Goal: Task Accomplishment & Management: Manage account settings

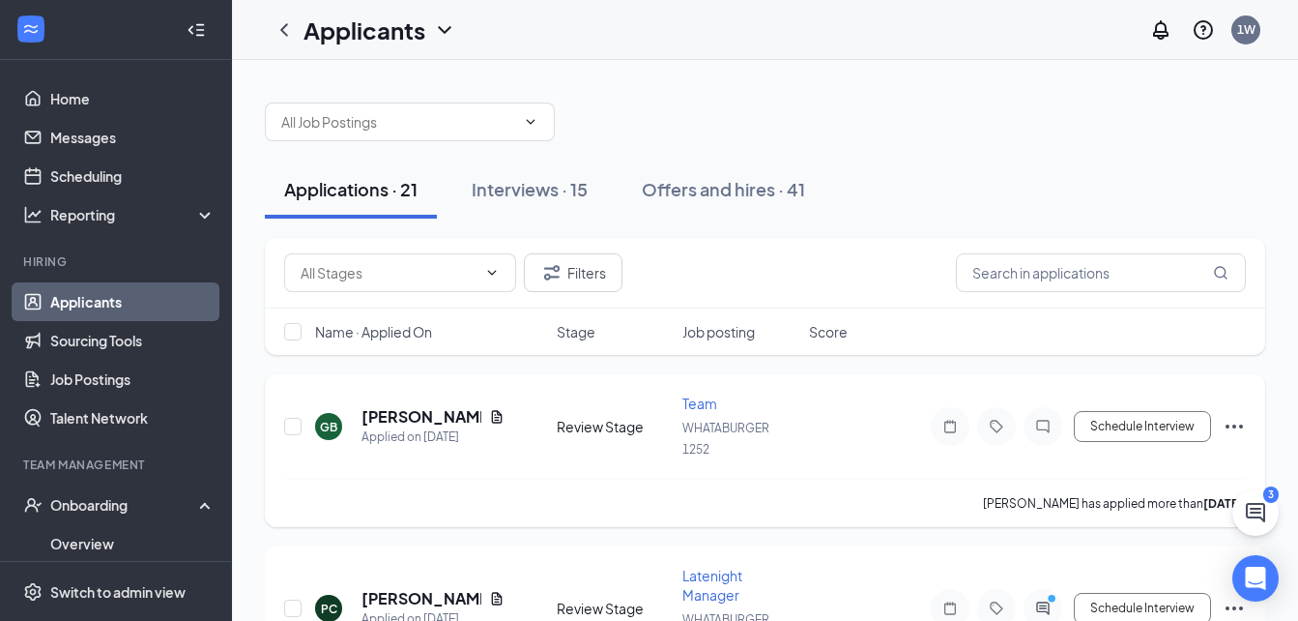
scroll to position [114, 0]
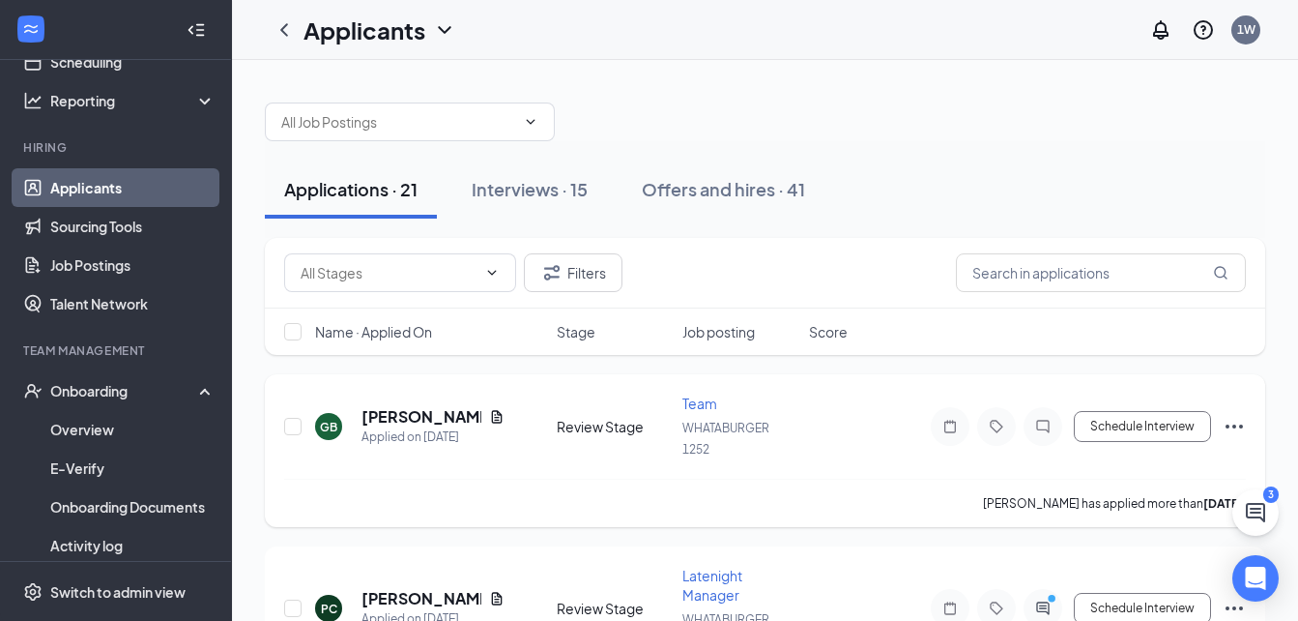
click at [486, 423] on div "Gabrielle Brown" at bounding box center [433, 416] width 143 height 21
click at [496, 421] on icon "Document" at bounding box center [496, 416] width 11 height 13
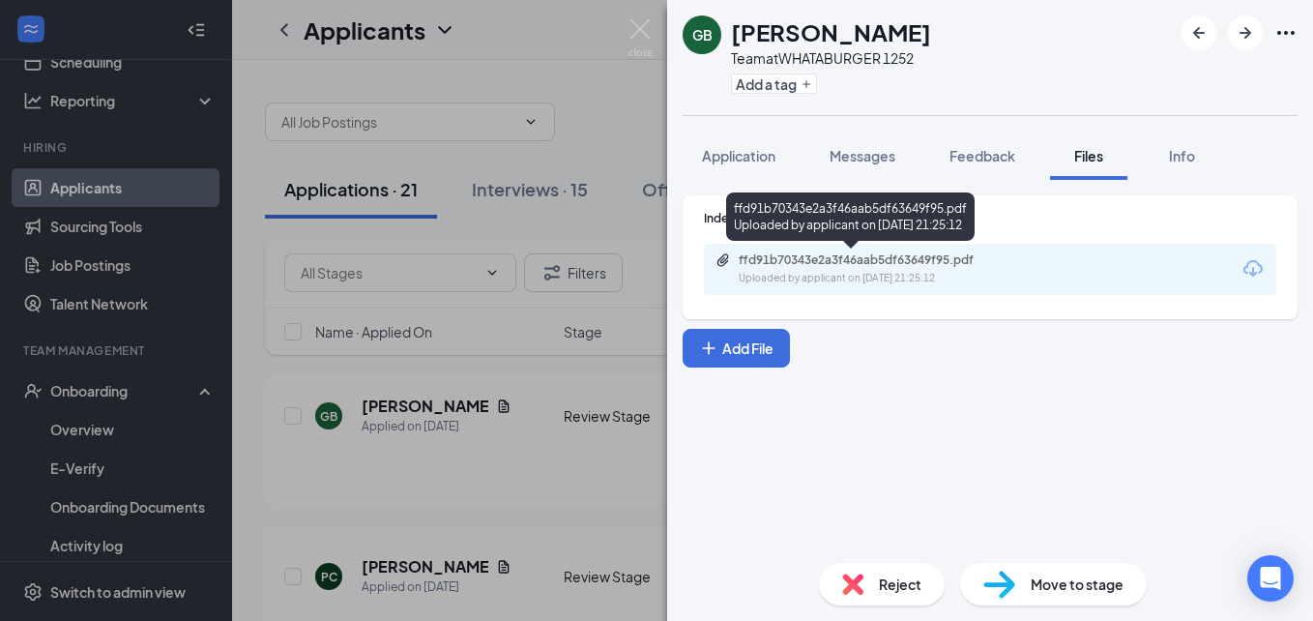
click at [803, 280] on div "Uploaded by applicant on Aug 24, 2025 at 21:25:12" at bounding box center [884, 278] width 290 height 15
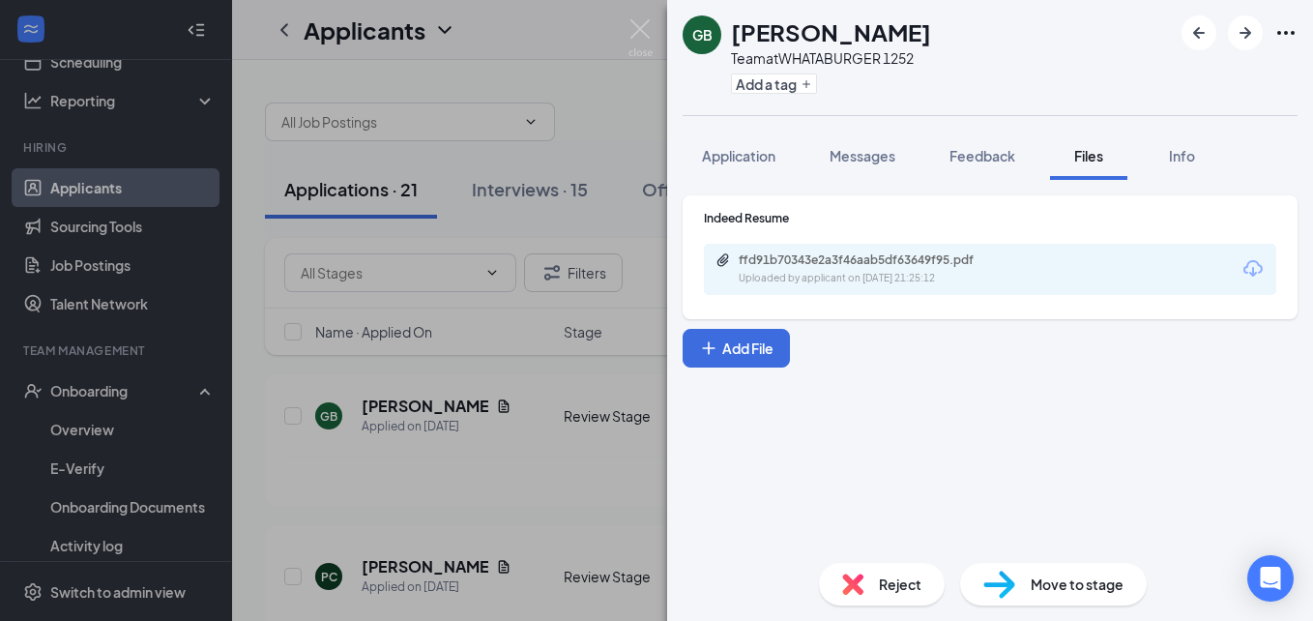
click at [334, 429] on div "GB Gabrielle Brown Team at WHATABURGER 1252 Add a tag Application Messages Feed…" at bounding box center [656, 310] width 1313 height 621
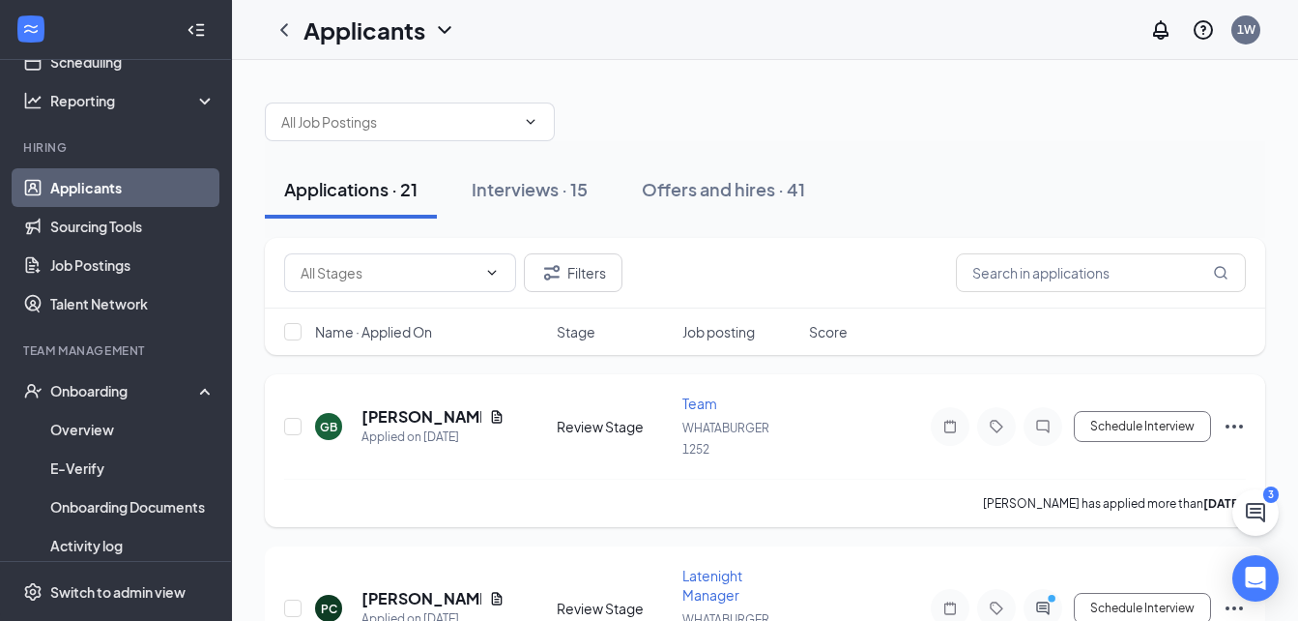
click at [1235, 418] on icon "Ellipses" at bounding box center [1234, 426] width 23 height 23
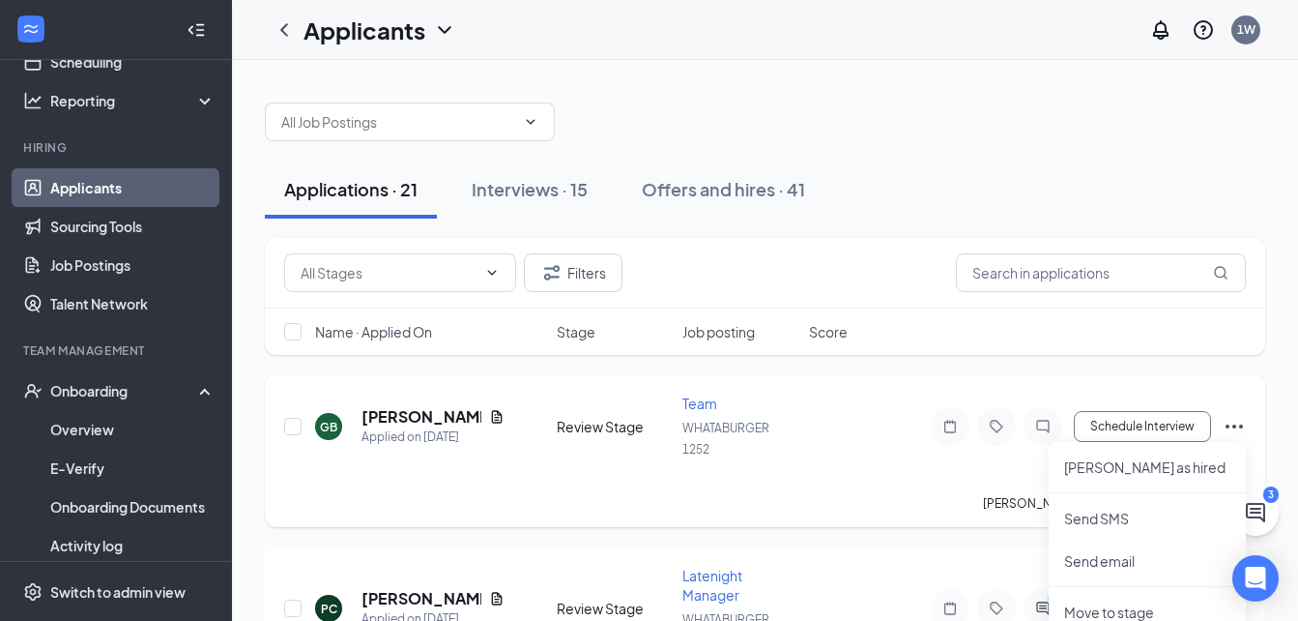
click at [1230, 425] on icon "Ellipses" at bounding box center [1234, 426] width 23 height 23
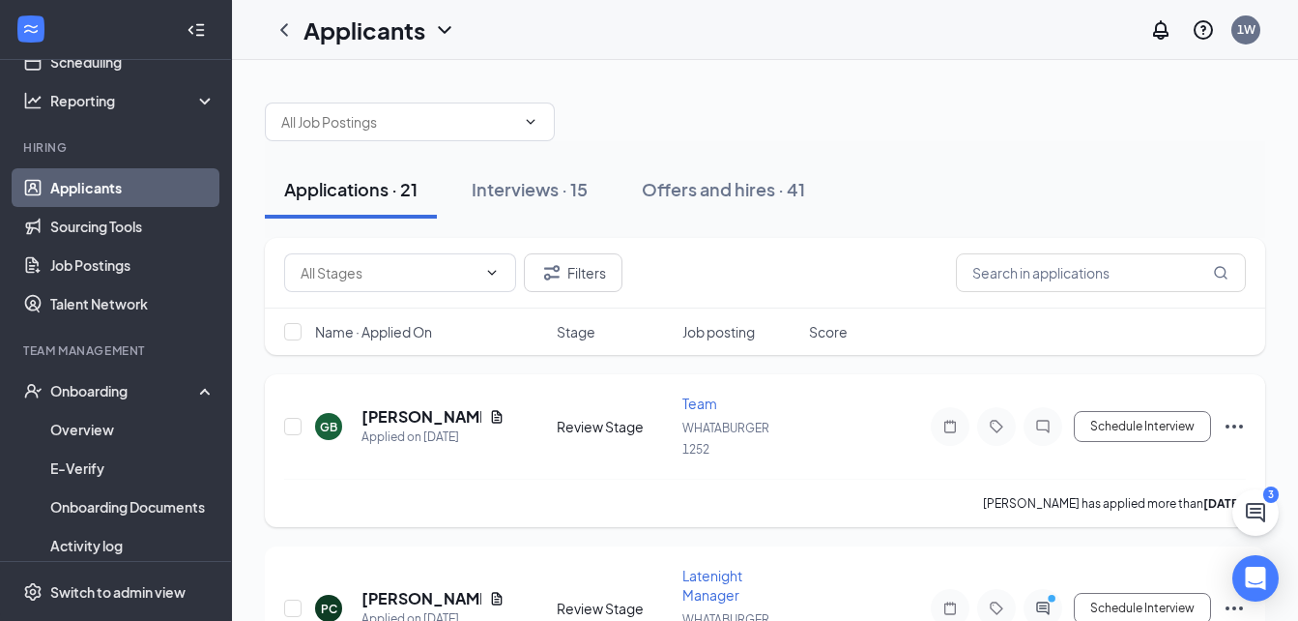
click at [1230, 425] on icon "Ellipses" at bounding box center [1234, 426] width 23 height 23
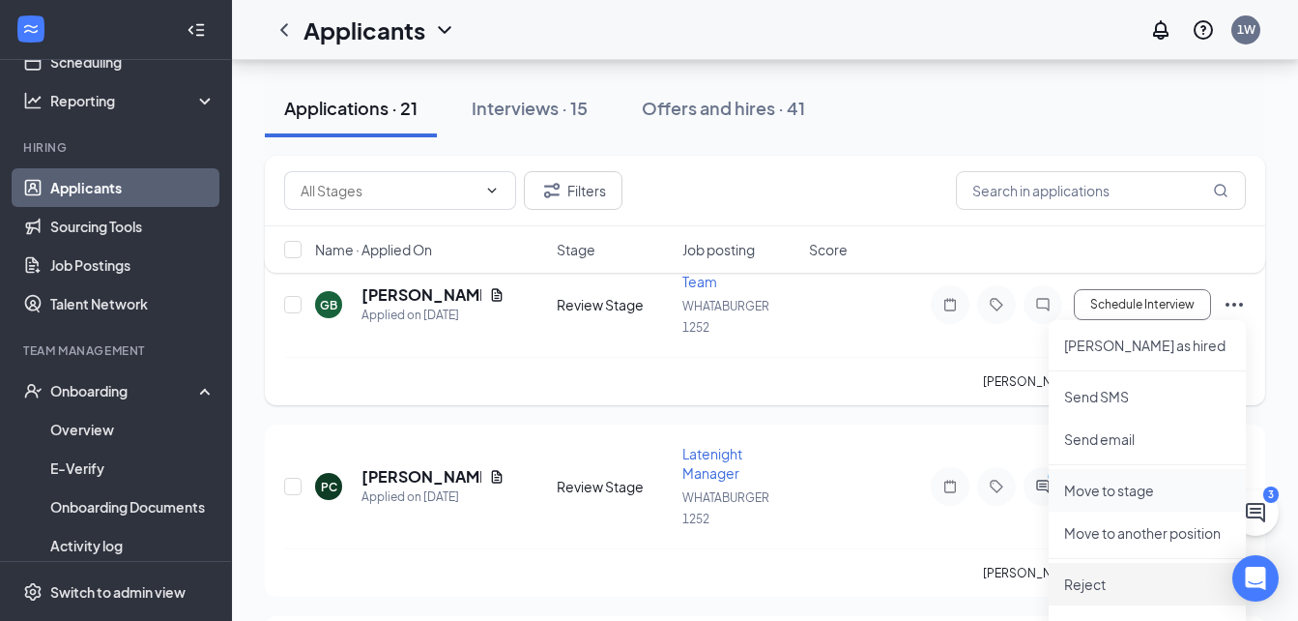
scroll to position [155, 0]
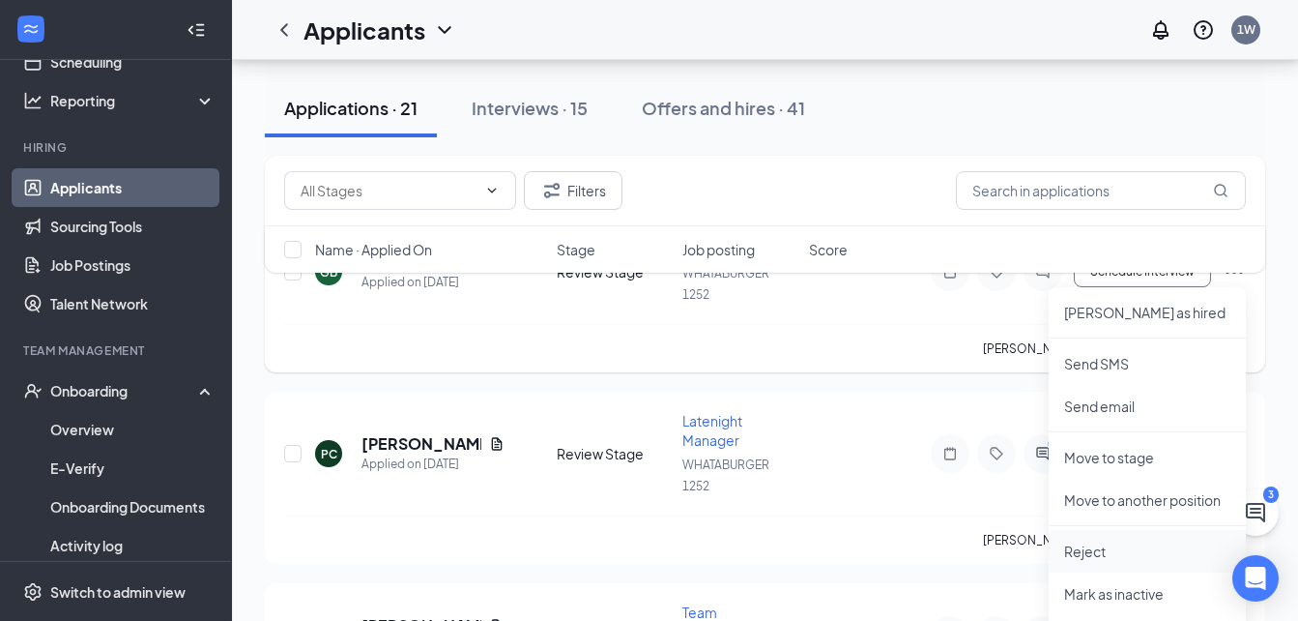
click at [1101, 553] on p "Reject" at bounding box center [1148, 550] width 166 height 19
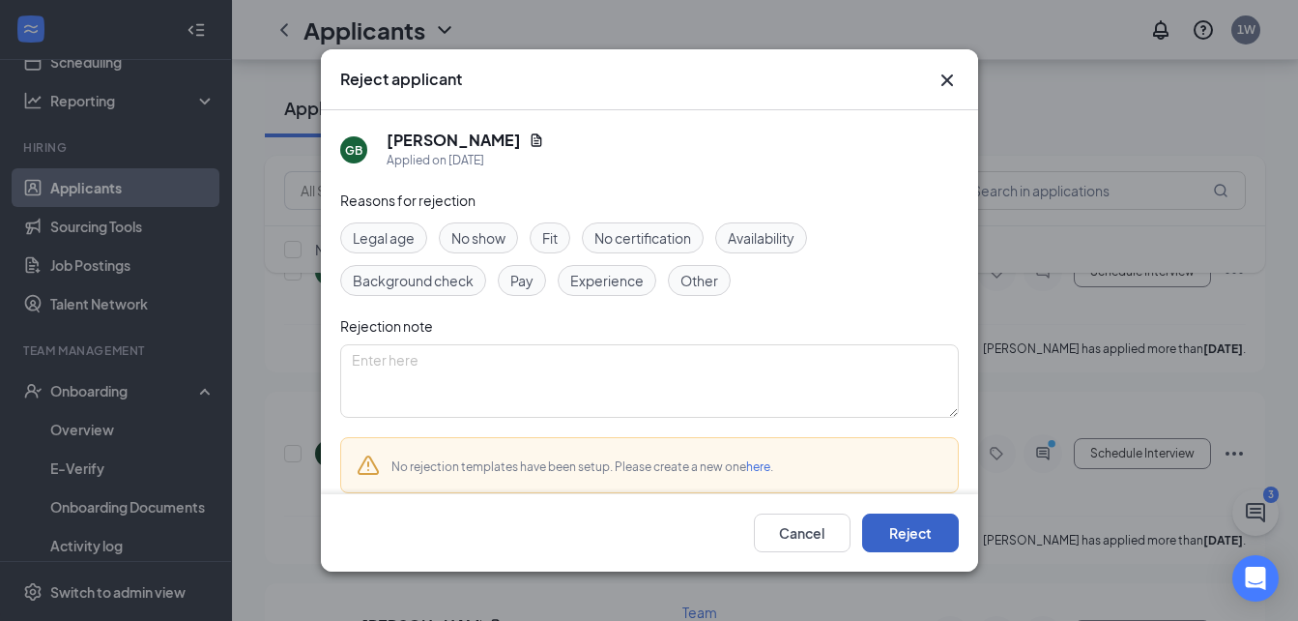
click at [893, 526] on button "Reject" at bounding box center [910, 532] width 97 height 39
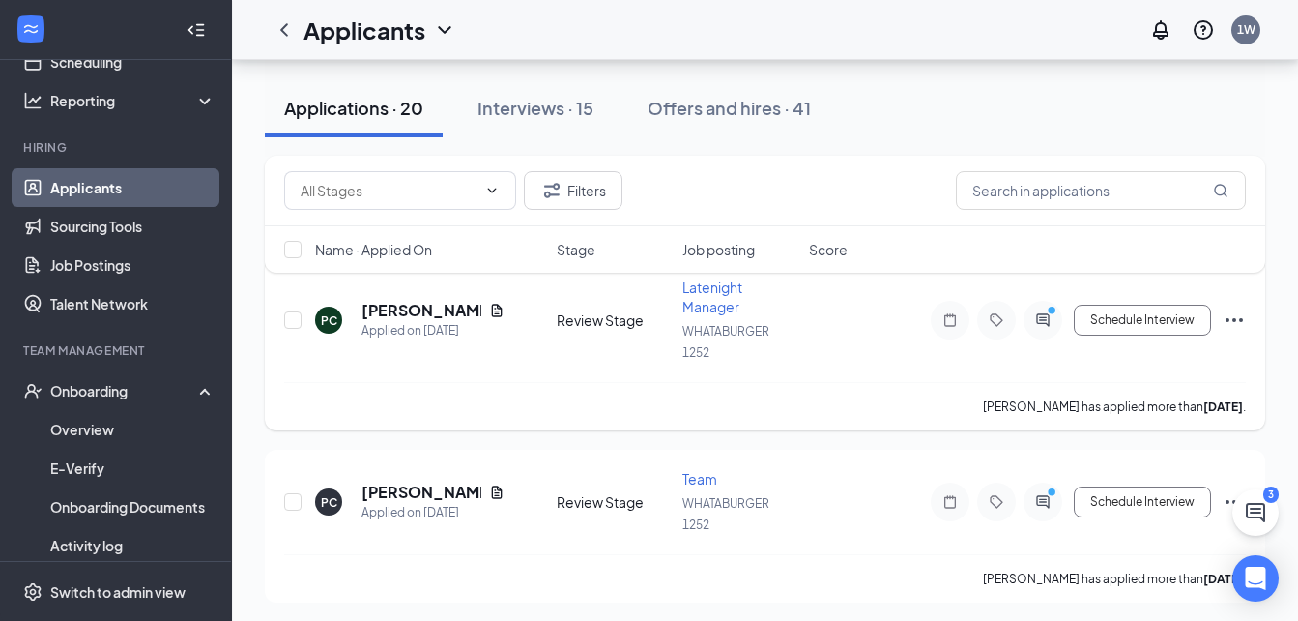
scroll to position [77, 0]
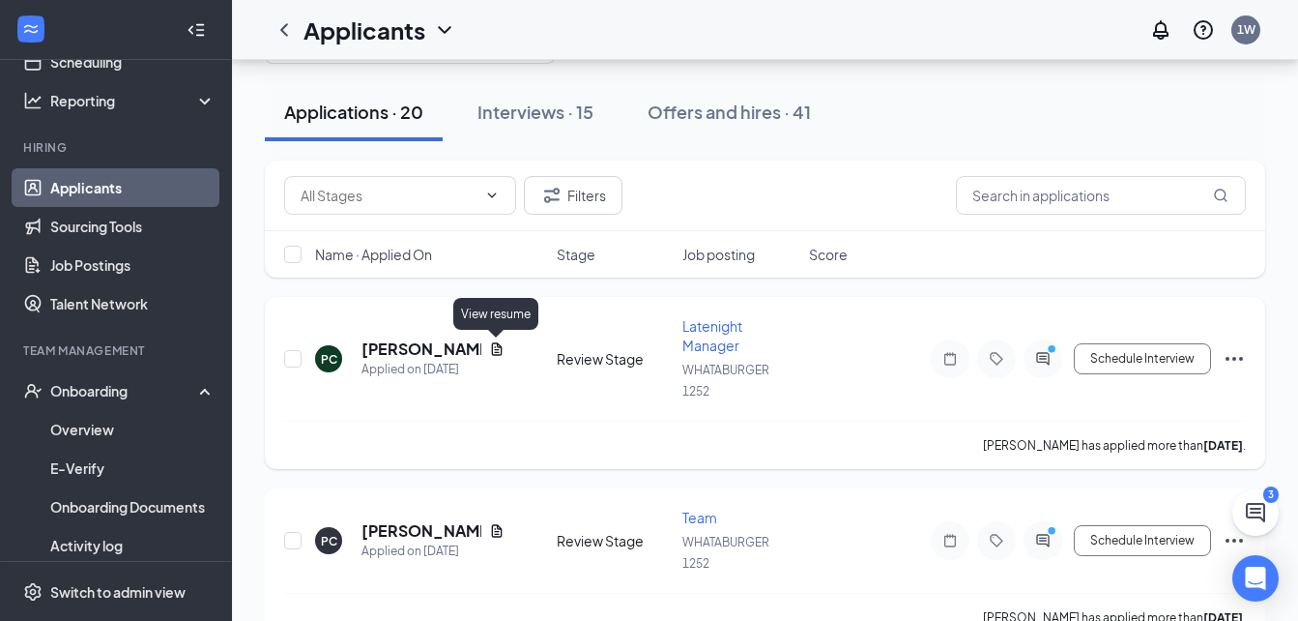
click at [493, 345] on icon "Document" at bounding box center [496, 348] width 15 height 15
click at [493, 345] on div at bounding box center [649, 310] width 1298 height 621
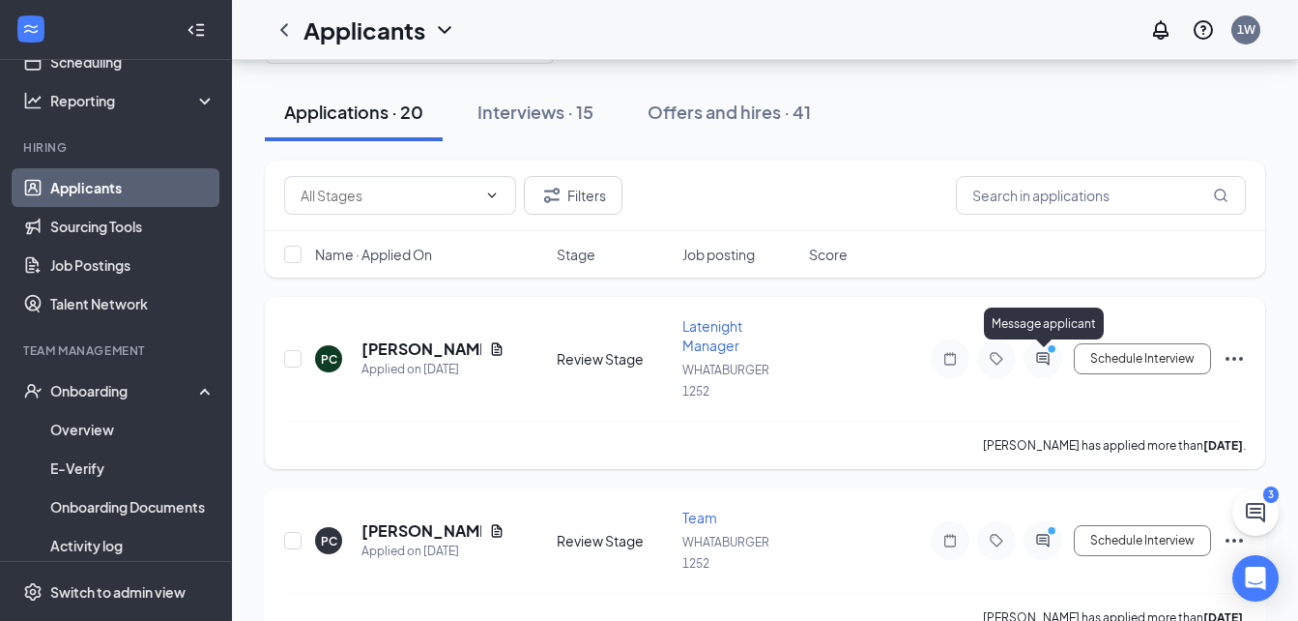
click at [1037, 366] on div at bounding box center [1043, 358] width 39 height 39
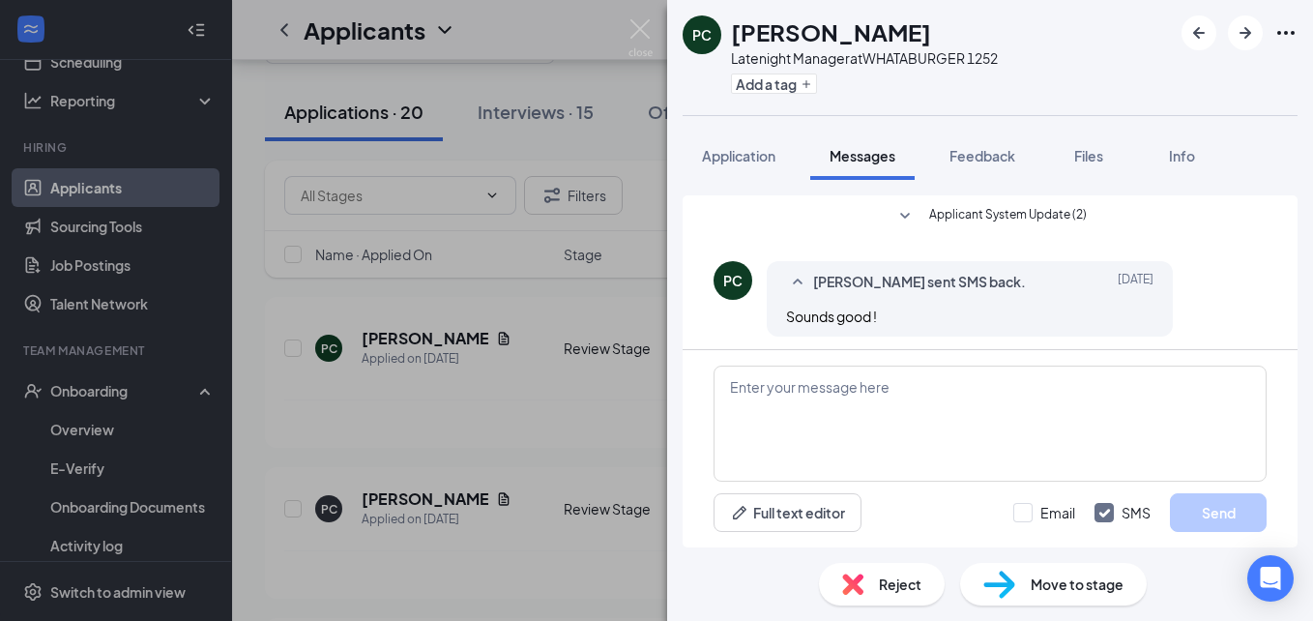
click at [543, 337] on div "PC Pamela Coffman Latenight Manager at WHATABURGER 1252 Add a tag Application M…" at bounding box center [656, 310] width 1313 height 621
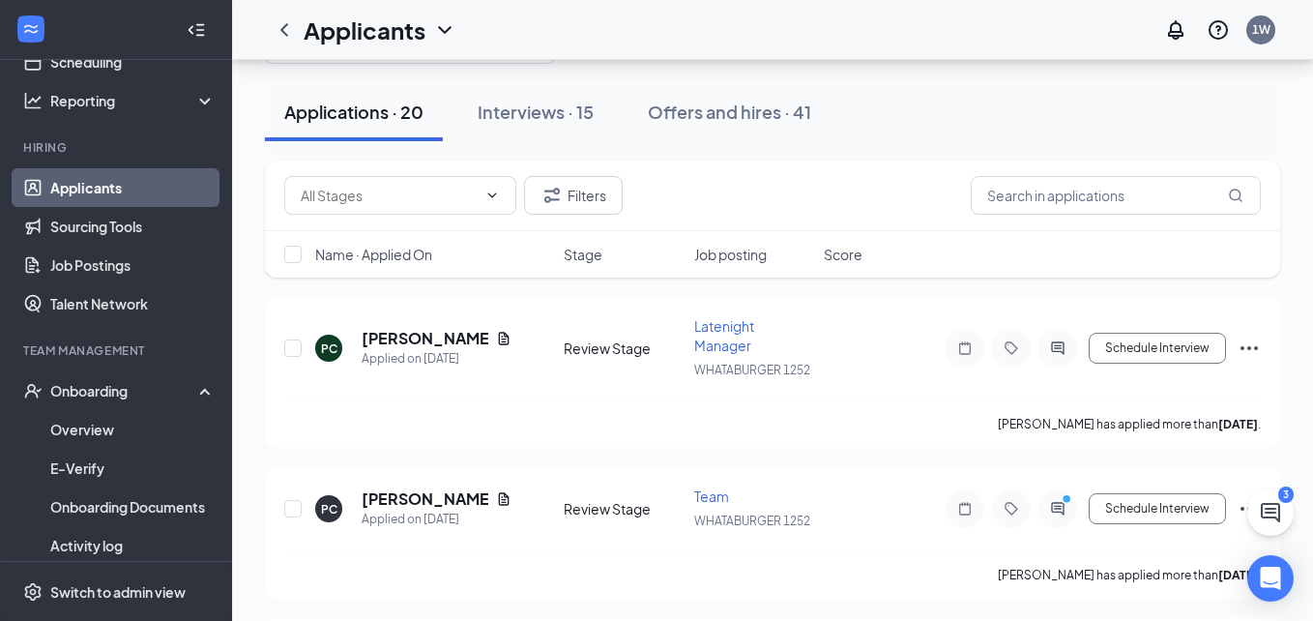
click at [543, 337] on div "PC [PERSON_NAME] Applied on [DATE] Review Stage Latenight Manager WHATABURGER 1…" at bounding box center [772, 357] width 977 height 83
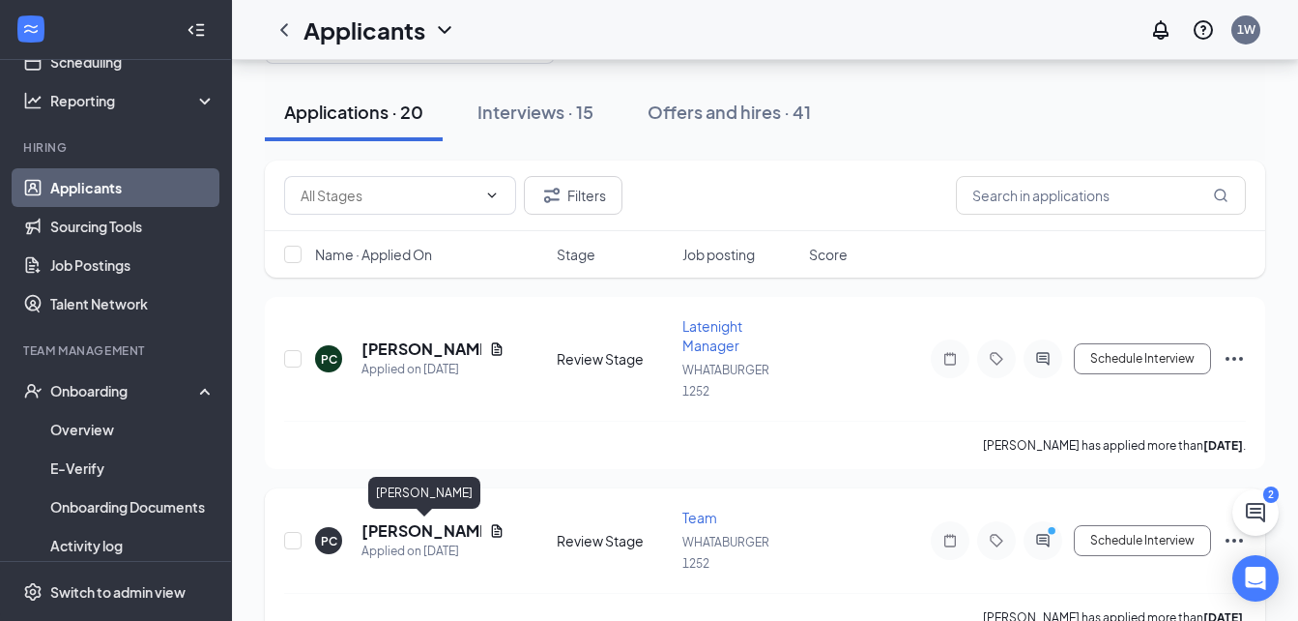
click at [383, 526] on h5 "[PERSON_NAME]" at bounding box center [422, 530] width 120 height 21
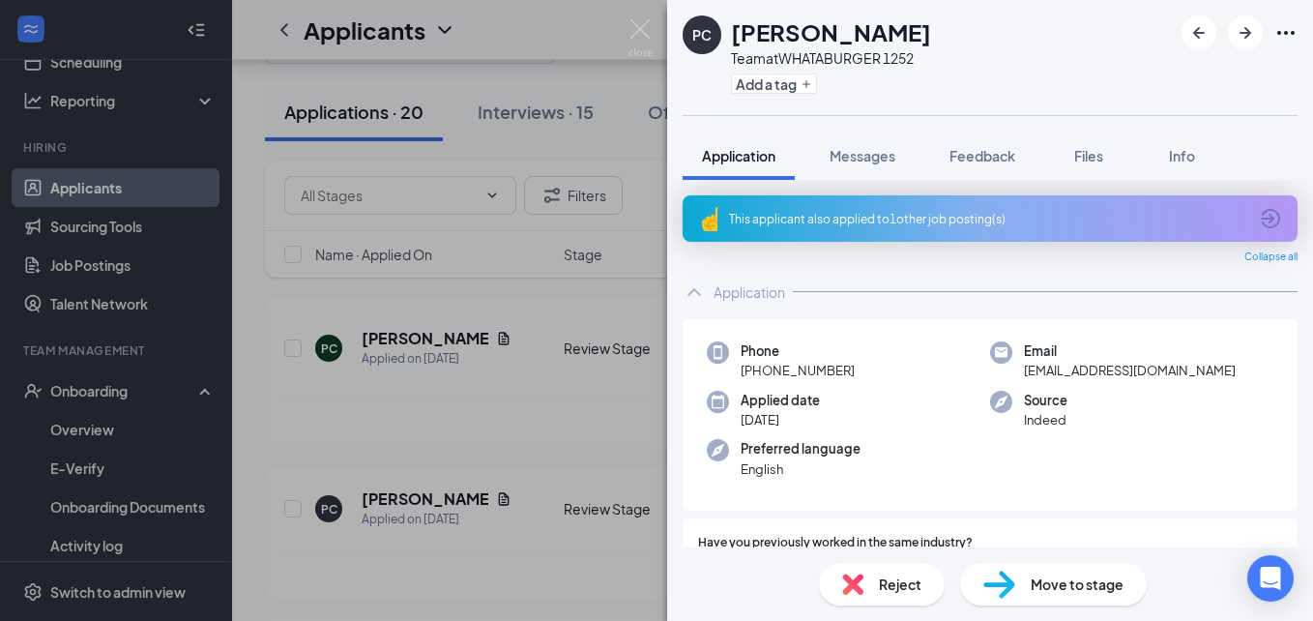
click at [435, 434] on div "PC Pamela Coffman Team at WHATABURGER 1252 Add a tag Application Messages Feedb…" at bounding box center [656, 310] width 1313 height 621
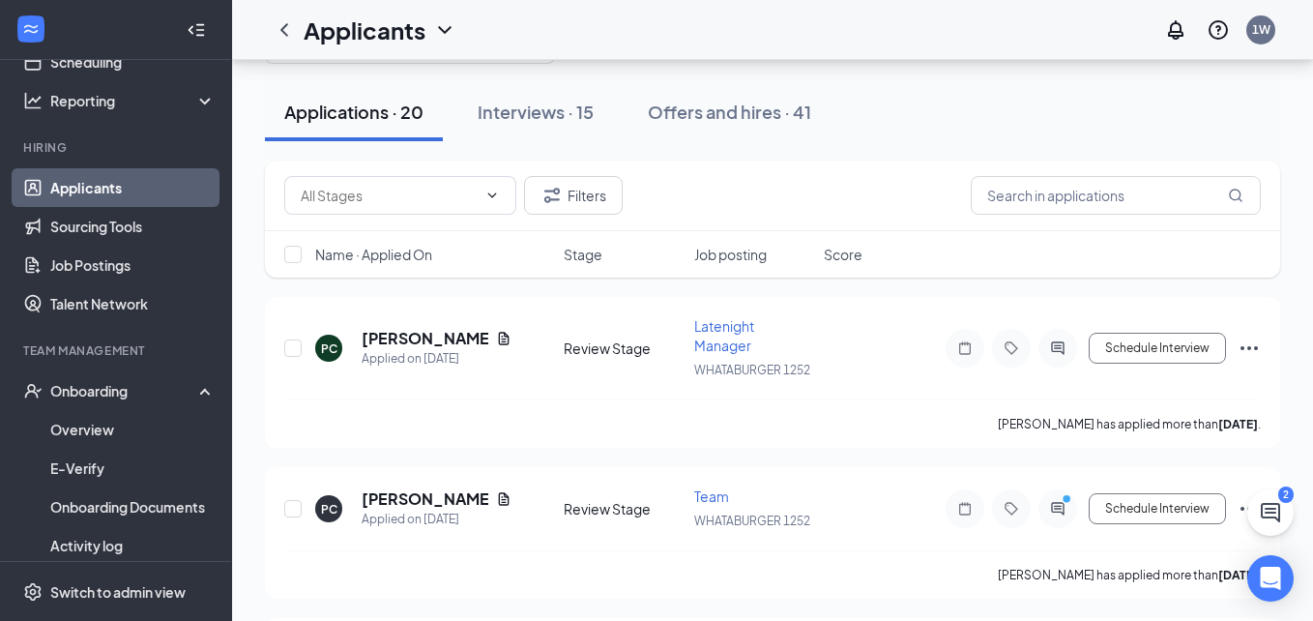
click at [435, 434] on div "Pamela Coffman has applied more than 3 days ago ." at bounding box center [772, 423] width 977 height 48
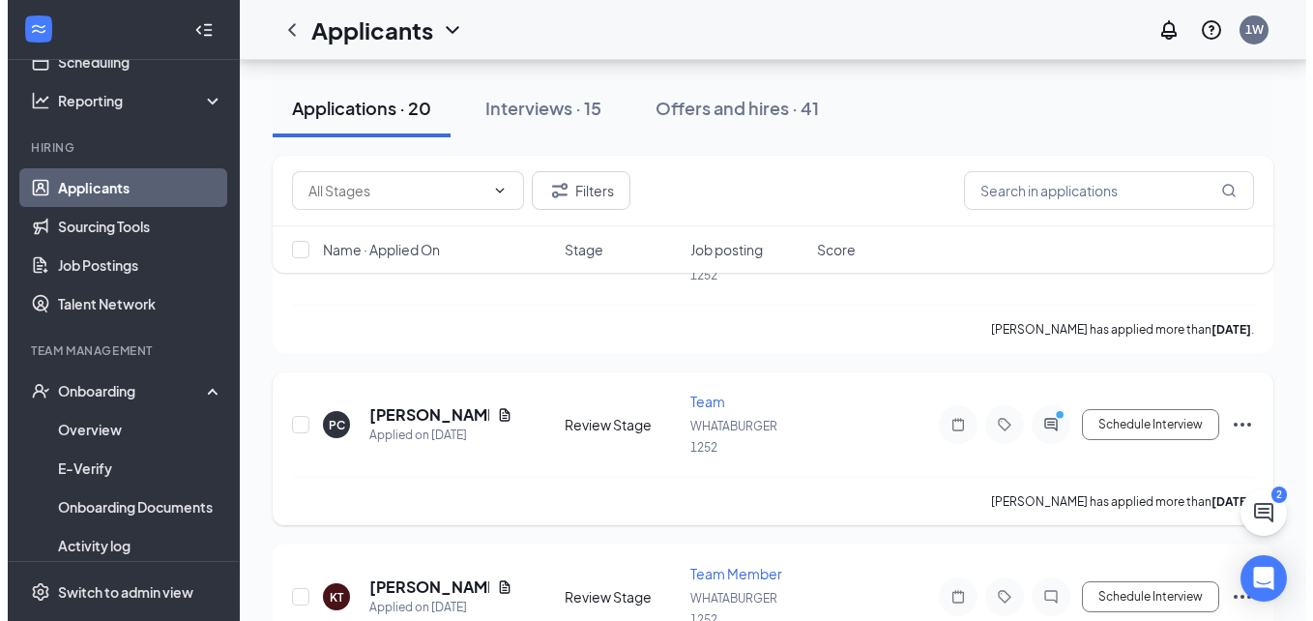
scroll to position [232, 0]
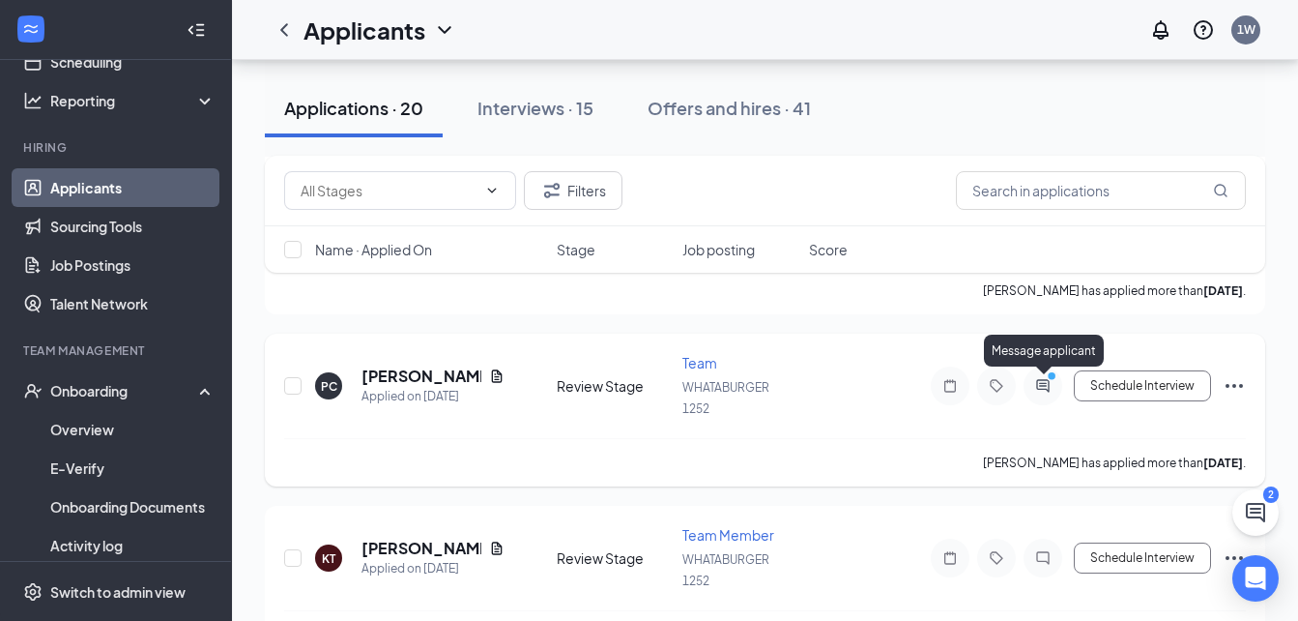
click at [1063, 382] on icon "PrimaryDot" at bounding box center [1054, 377] width 23 height 15
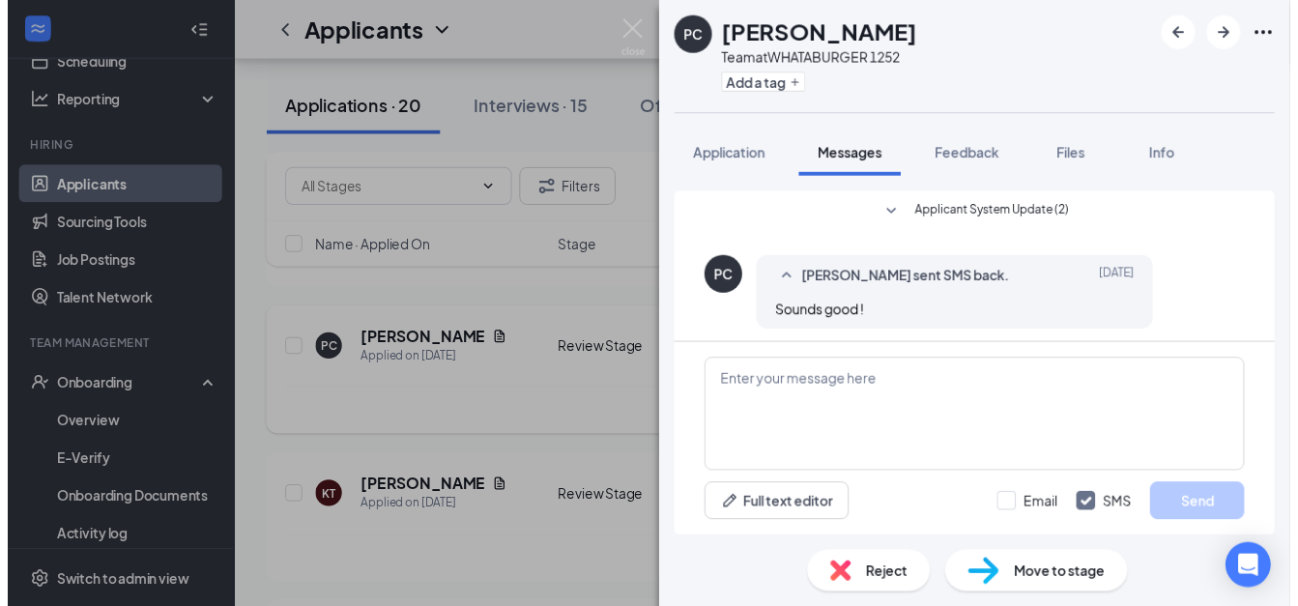
scroll to position [7, 0]
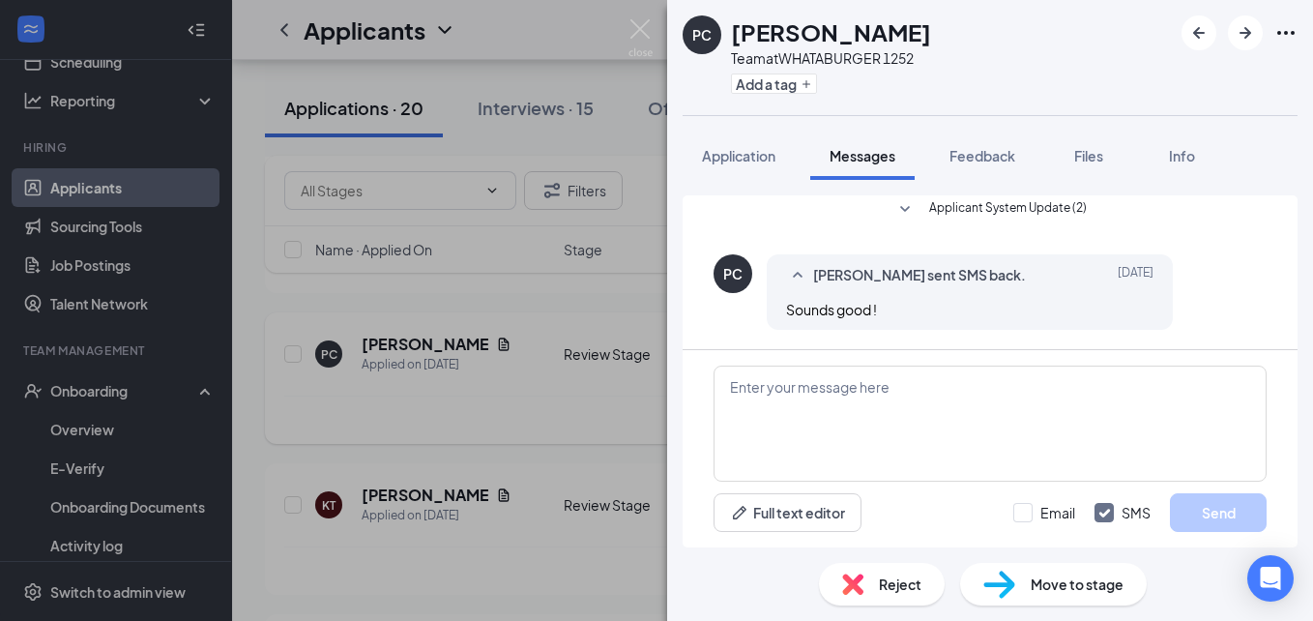
click at [737, 351] on div "Full text editor Email SMS Send" at bounding box center [990, 448] width 615 height 197
click at [469, 296] on div "PC Pamela Coffman Team at WHATABURGER 1252 Add a tag Application Messages Feedb…" at bounding box center [656, 310] width 1313 height 621
click at [471, 290] on div "Filters Name · Applied On Stage Job posting Score" at bounding box center [772, 224] width 1015 height 136
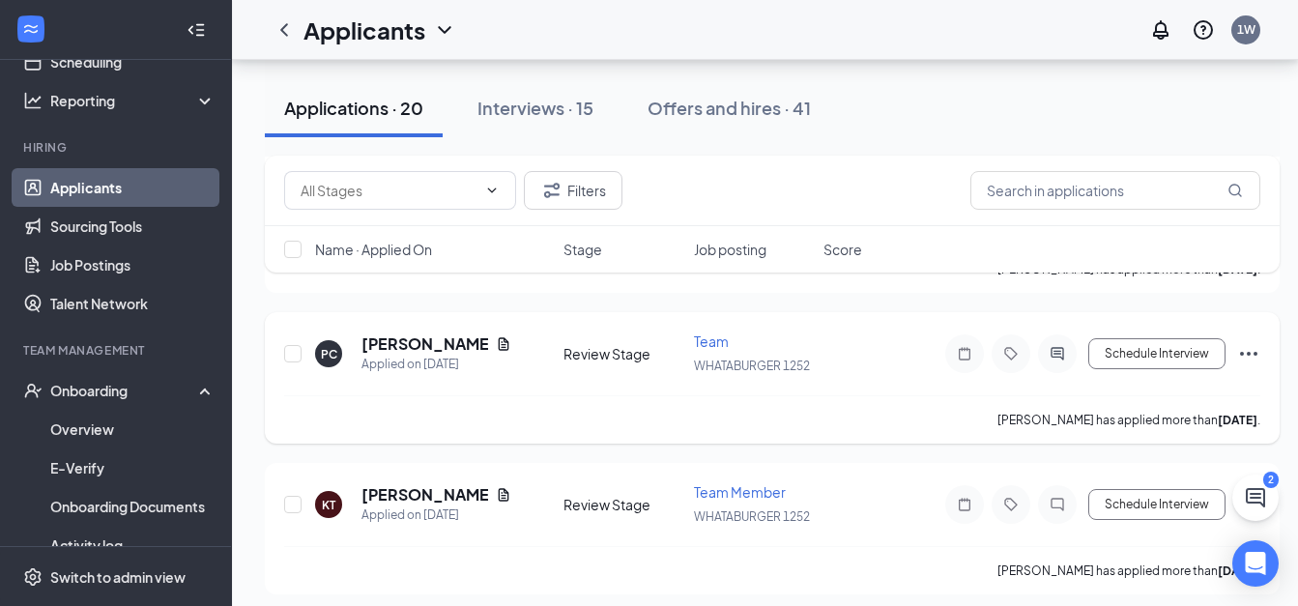
click at [1246, 350] on icon "Ellipses" at bounding box center [1249, 353] width 23 height 23
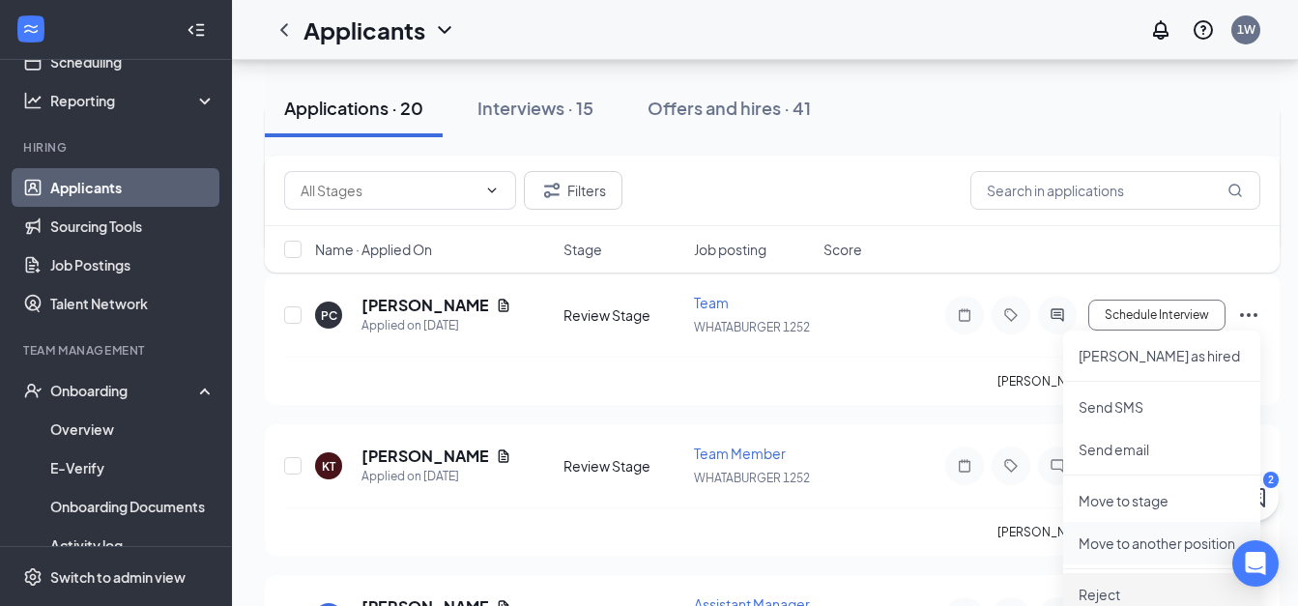
scroll to position [309, 0]
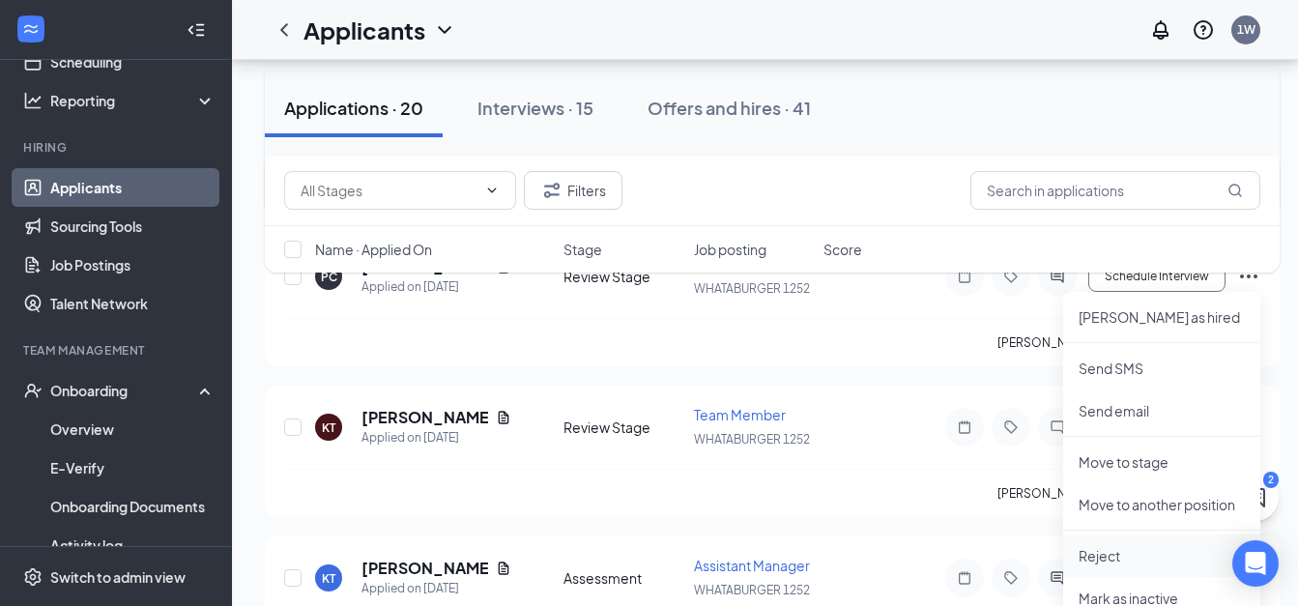
click at [1118, 555] on p "Reject" at bounding box center [1162, 555] width 166 height 19
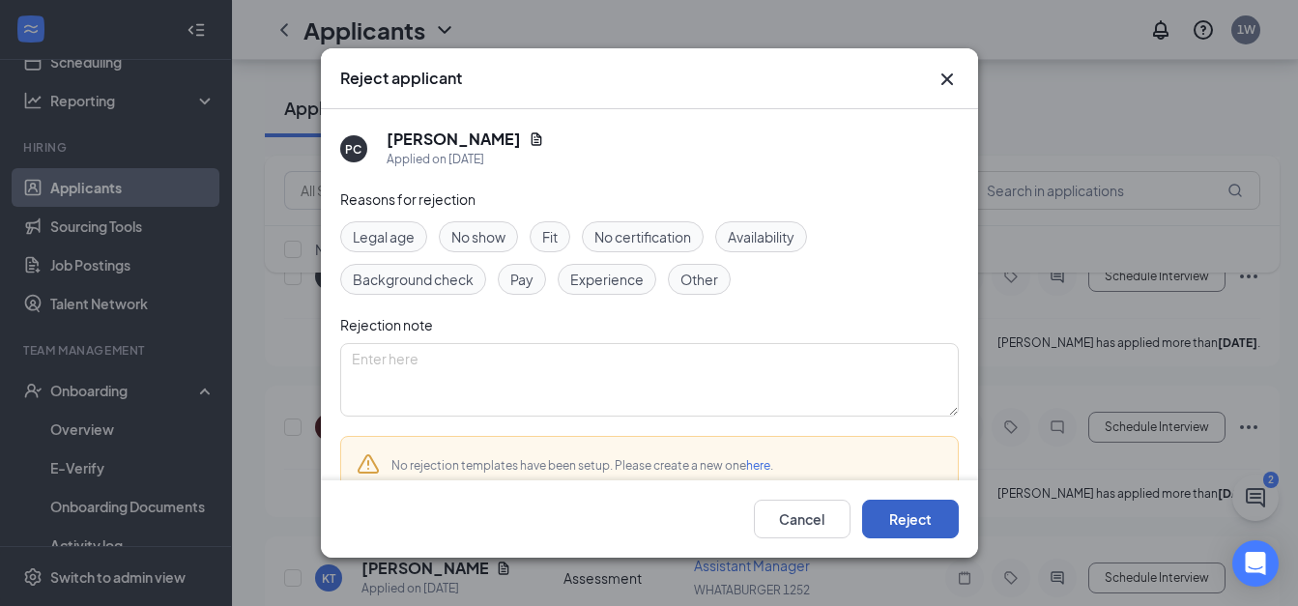
click at [919, 532] on button "Reject" at bounding box center [910, 519] width 97 height 39
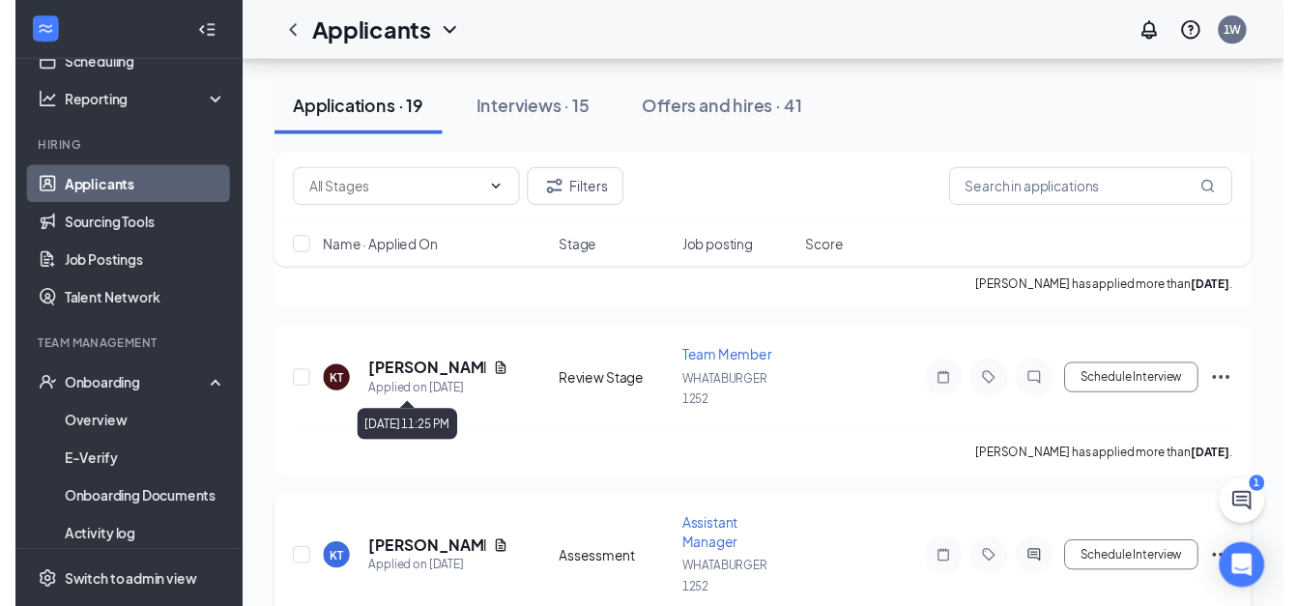
scroll to position [271, 0]
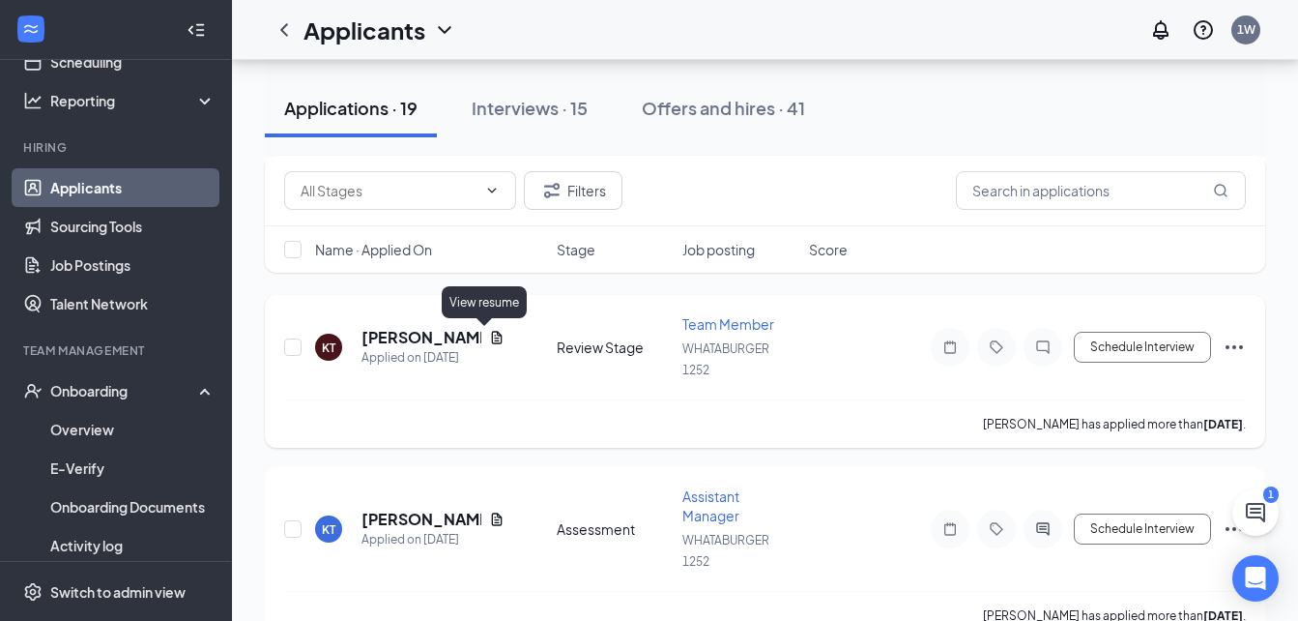
click at [489, 337] on icon "Document" at bounding box center [496, 337] width 15 height 15
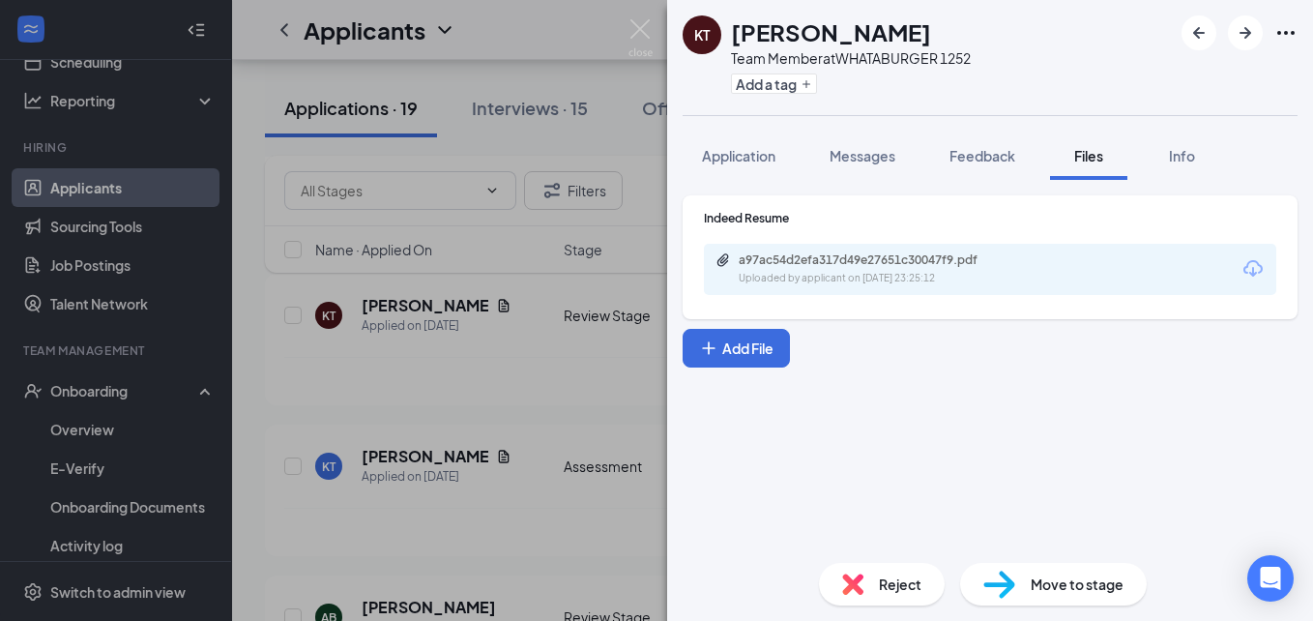
click at [768, 295] on div "Indeed Resume a97ac54d2efa317d49e27651c30047f9.pdf Uploaded by applicant on Aug…" at bounding box center [990, 257] width 615 height 124
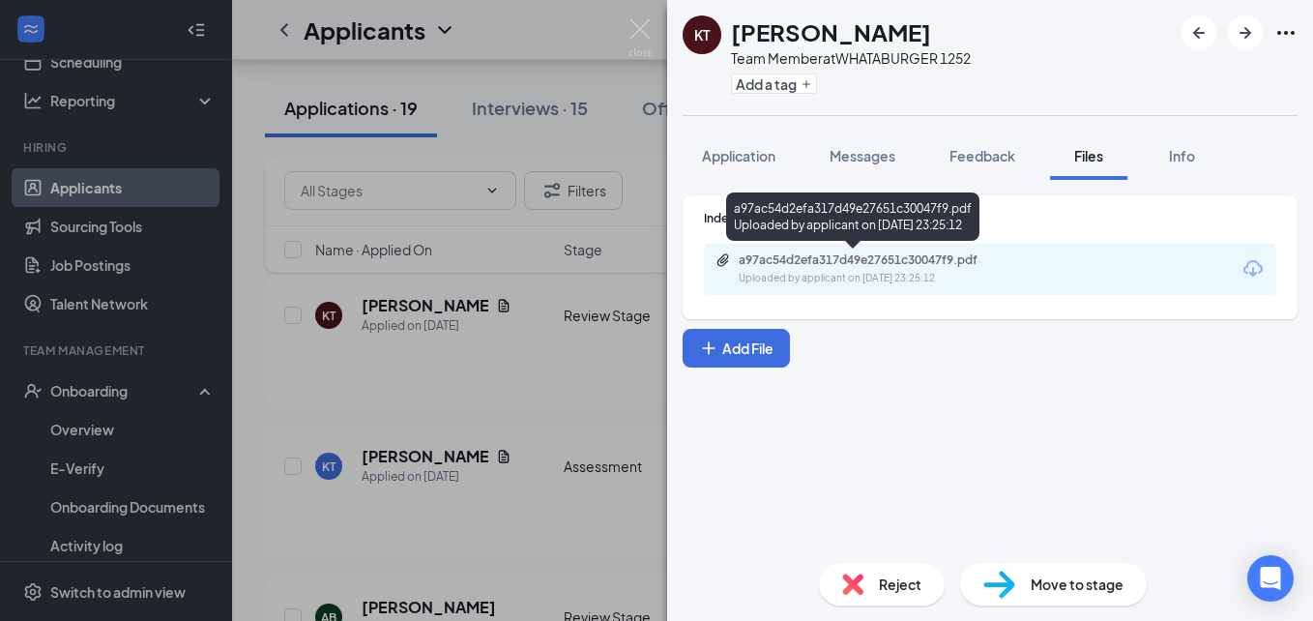
click at [769, 278] on div "Uploaded by applicant on Aug 23, 2025 at 23:25:12" at bounding box center [884, 278] width 290 height 15
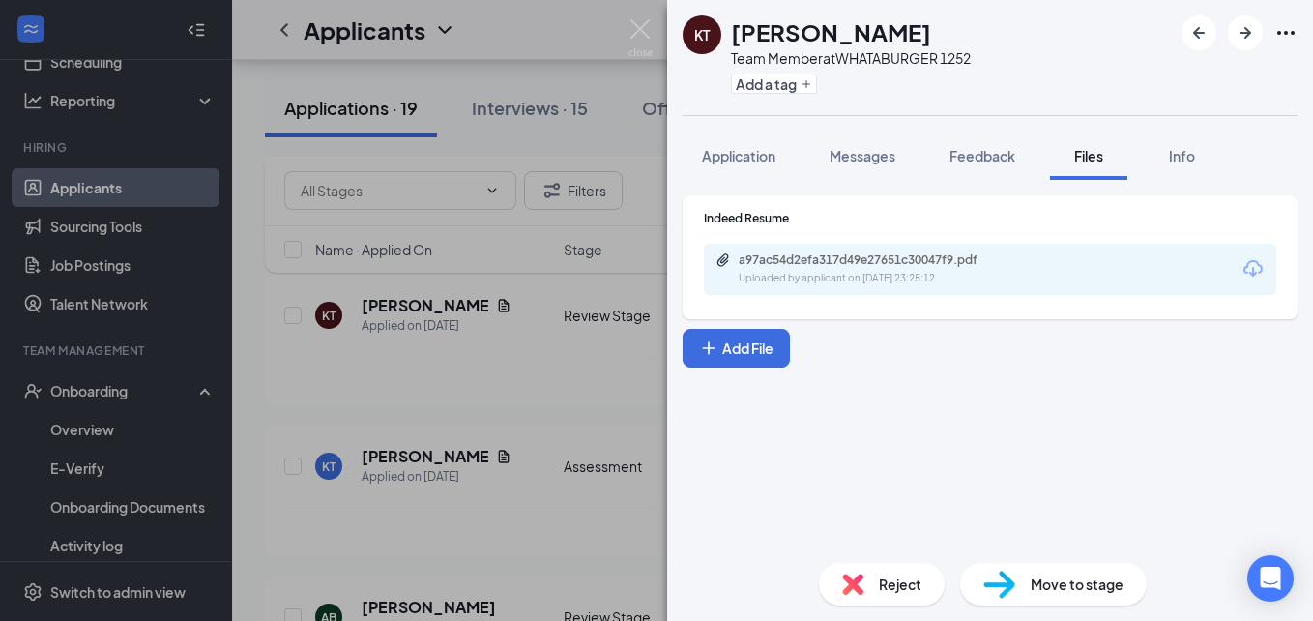
click at [306, 370] on div "KT Kerrion Traylor Team Member at WHATABURGER 1252 Add a tag Application Messag…" at bounding box center [656, 310] width 1313 height 621
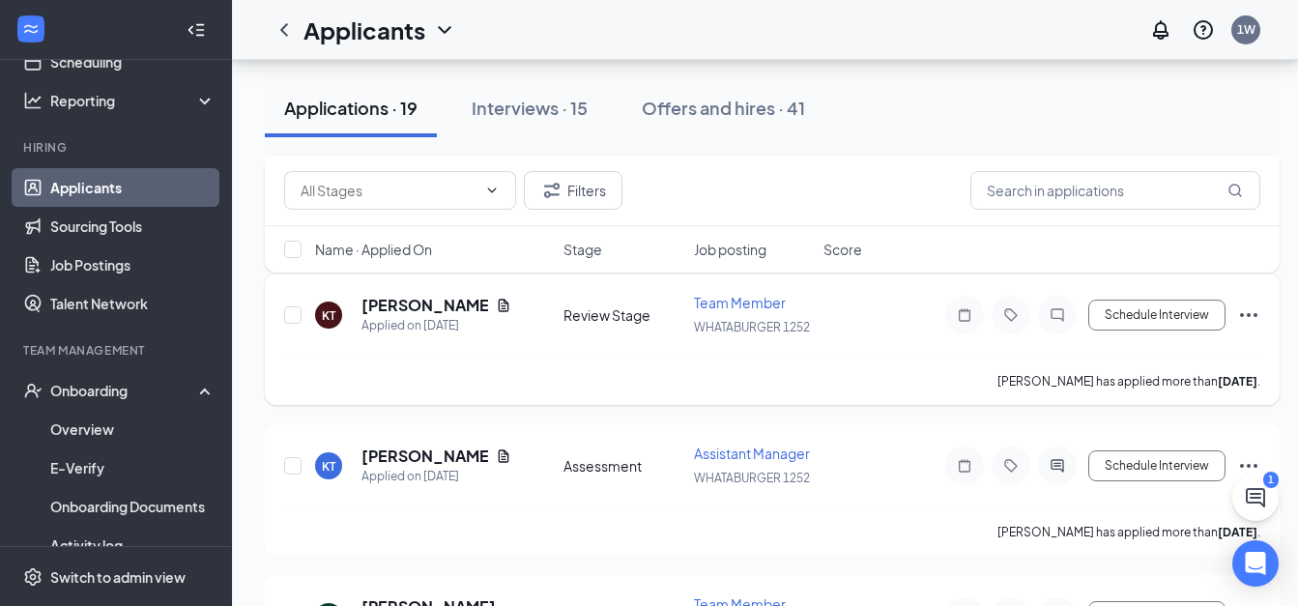
click at [1256, 313] on icon "Ellipses" at bounding box center [1248, 315] width 17 height 4
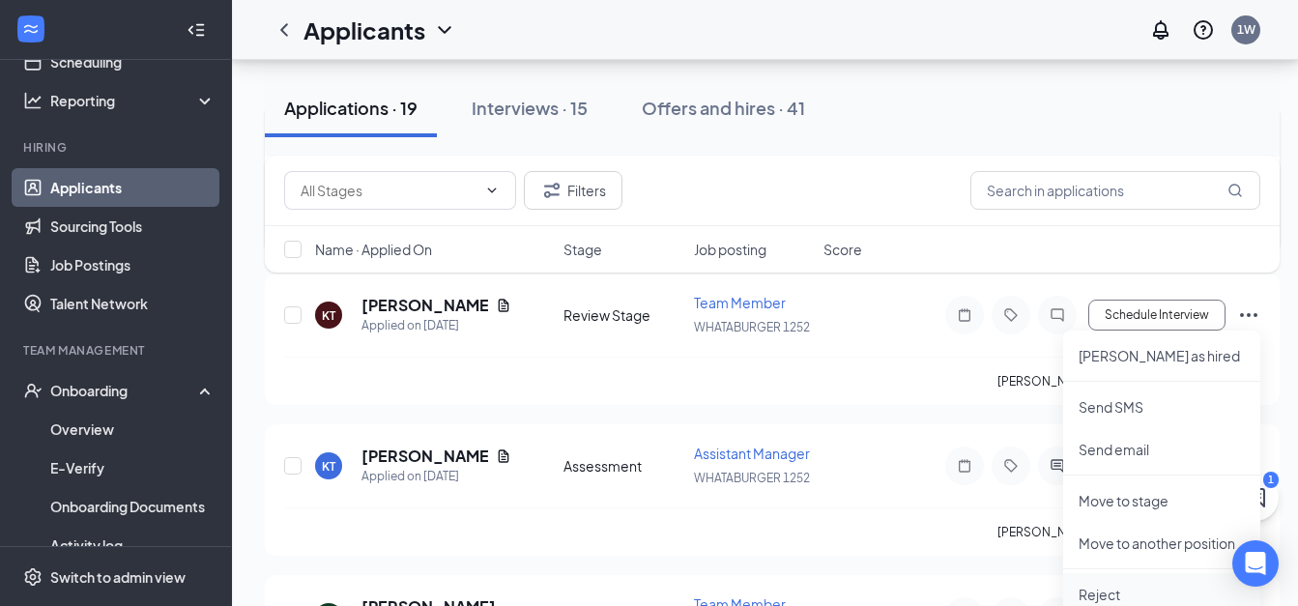
click at [1094, 596] on p "Reject" at bounding box center [1162, 594] width 166 height 19
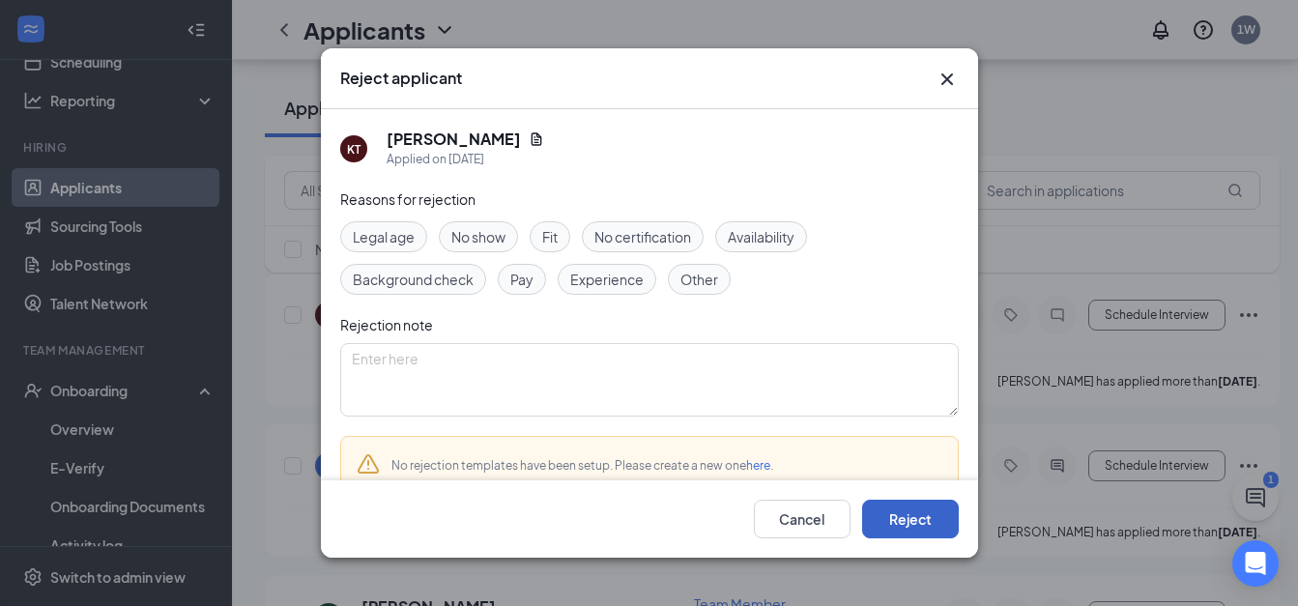
click at [921, 532] on button "Reject" at bounding box center [910, 519] width 97 height 39
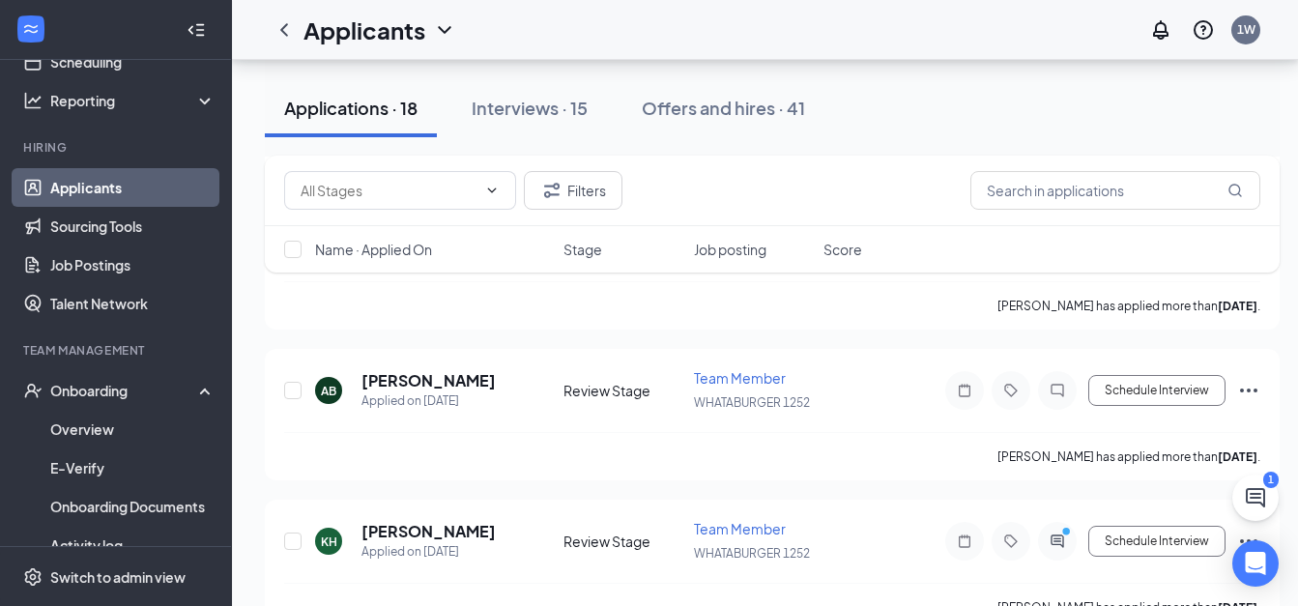
scroll to position [348, 0]
drag, startPoint x: 673, startPoint y: 360, endPoint x: 693, endPoint y: 396, distance: 42.0
click at [693, 396] on div "AB alisson becerril Applied on Aug 22 Review Stage Team Member WHATABURGER 1252…" at bounding box center [772, 412] width 1015 height 131
drag, startPoint x: 693, startPoint y: 396, endPoint x: 586, endPoint y: 371, distance: 110.2
click at [586, 371] on div "AB alisson becerril Applied on Aug 22 Review Stage Team Member WHATABURGER 1252…" at bounding box center [772, 398] width 977 height 64
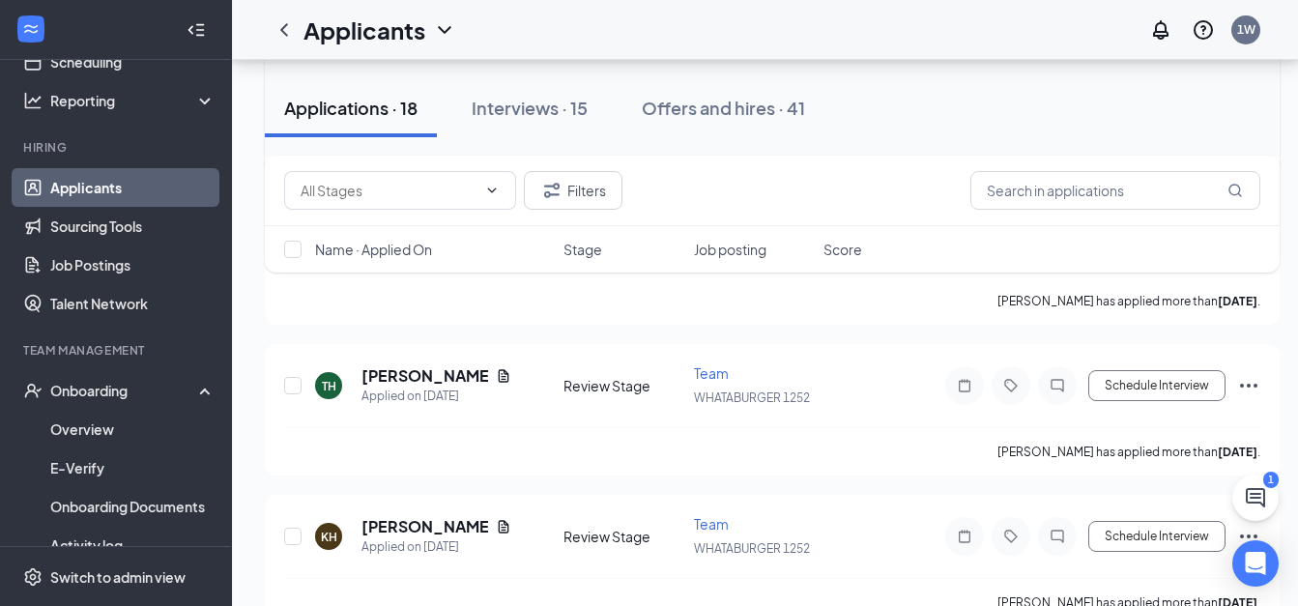
scroll to position [657, 0]
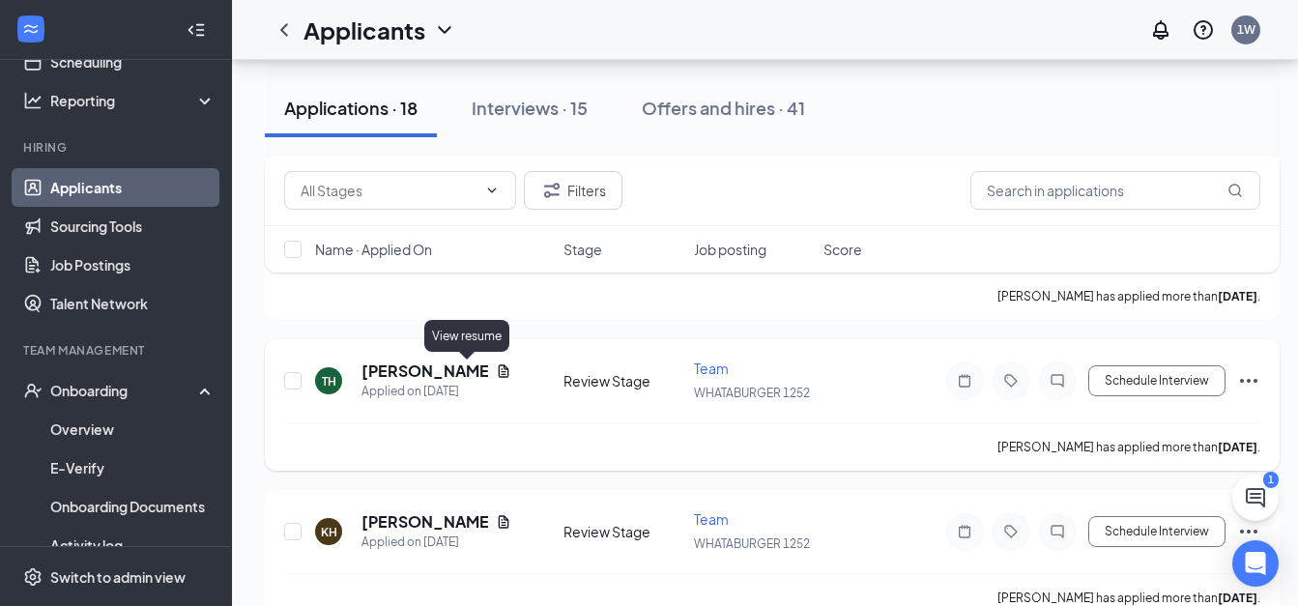
click at [499, 371] on icon "Document" at bounding box center [504, 371] width 11 height 13
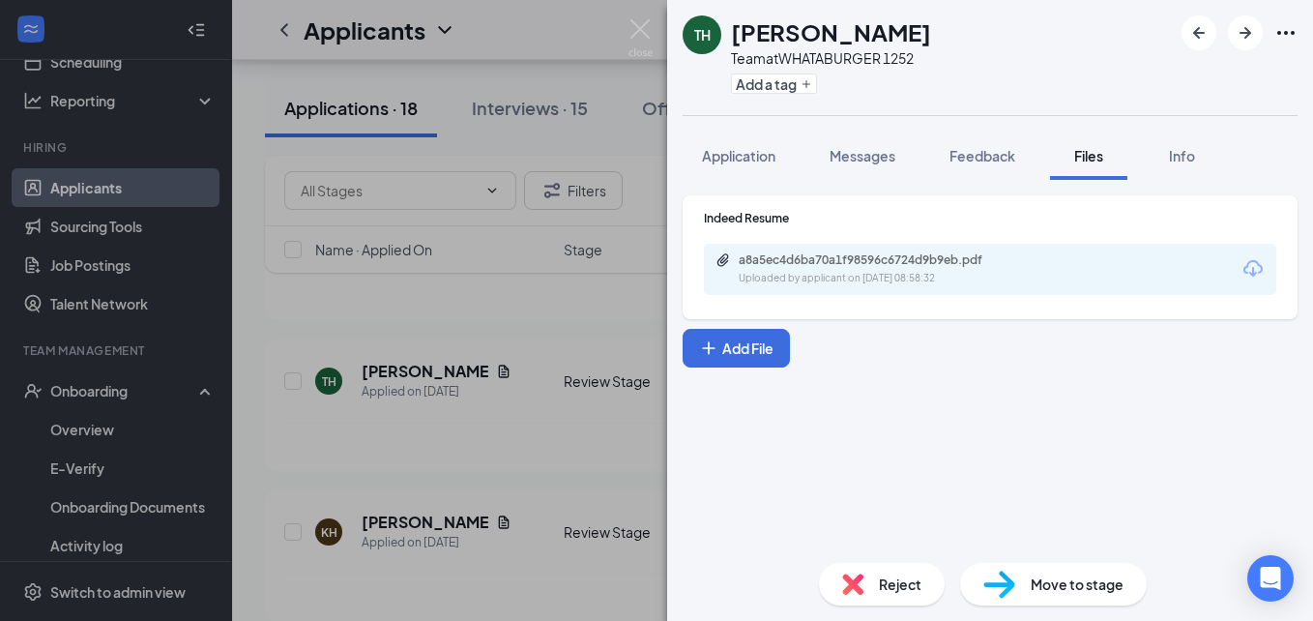
click at [723, 225] on div "Indeed Resume" at bounding box center [990, 218] width 572 height 16
click at [739, 293] on div "a8a5ec4d6ba70a1f98596c6724d9b9eb.pdf Uploaded by applicant on Aug 22, 2025 at 0…" at bounding box center [990, 269] width 572 height 51
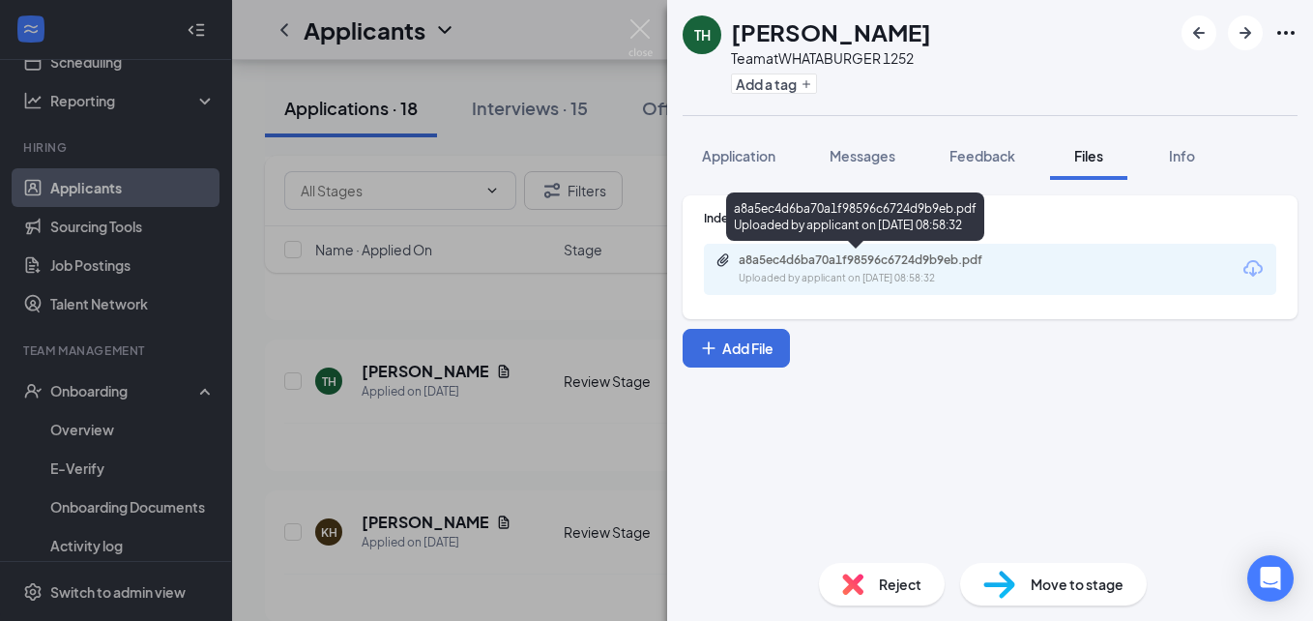
click at [750, 266] on div "a8a5ec4d6ba70a1f98596c6724d9b9eb.pdf" at bounding box center [874, 259] width 271 height 15
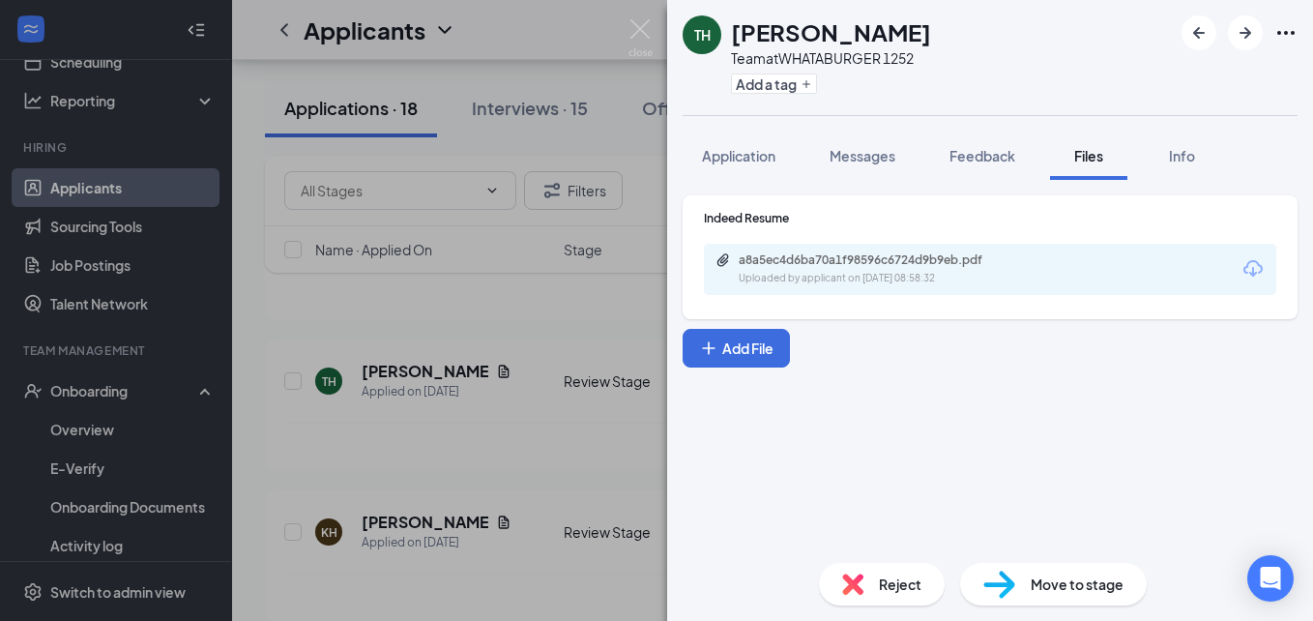
click at [292, 291] on div "TH Tykeshia Hill Team at WHATABURGER 1252 Add a tag Application Messages Feedba…" at bounding box center [656, 310] width 1313 height 621
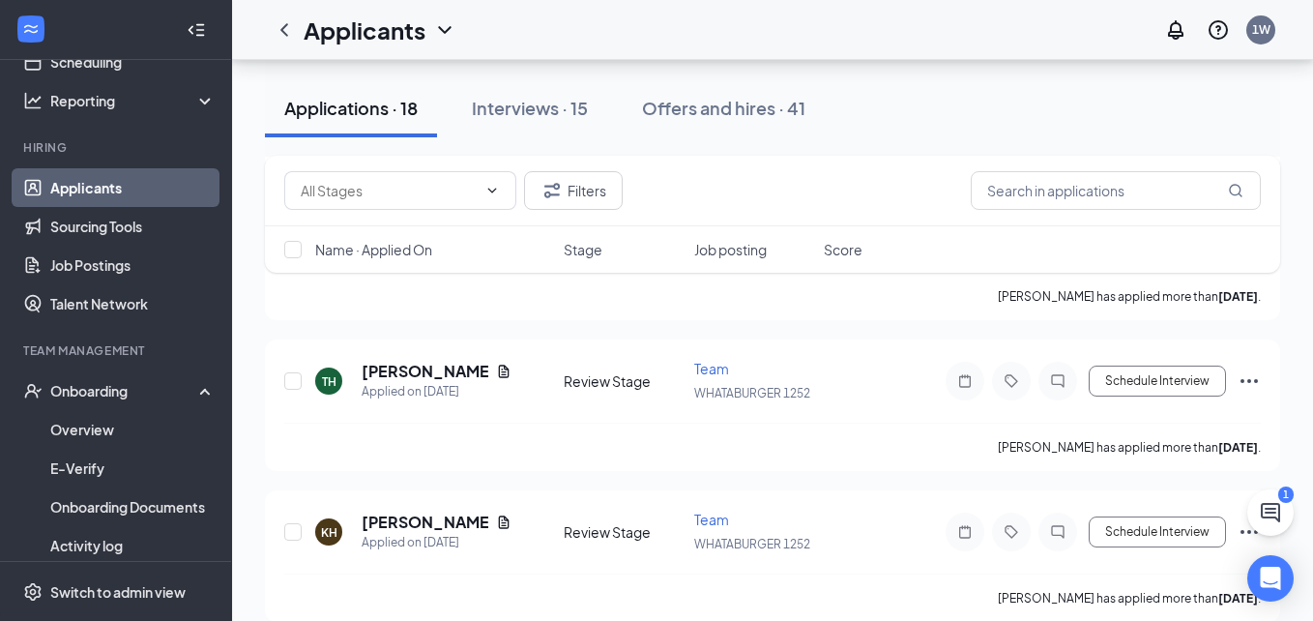
click at [292, 291] on div "Filters Name · Applied On Stage Job posting Score" at bounding box center [772, 224] width 1015 height 136
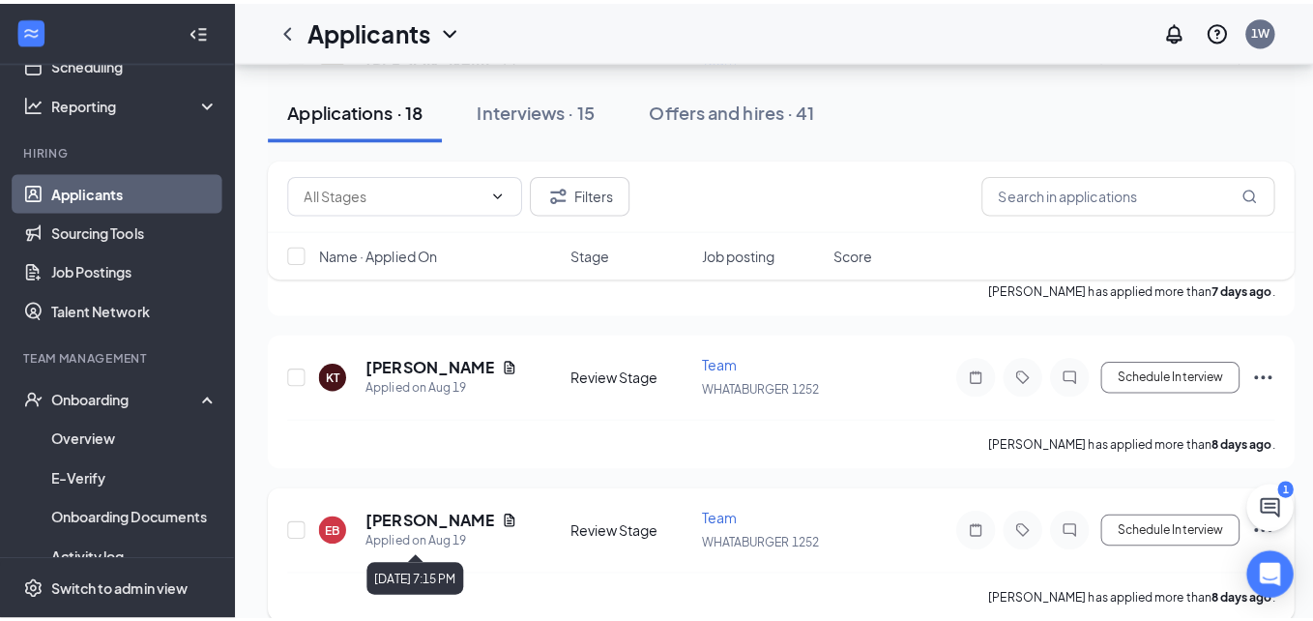
scroll to position [1160, 0]
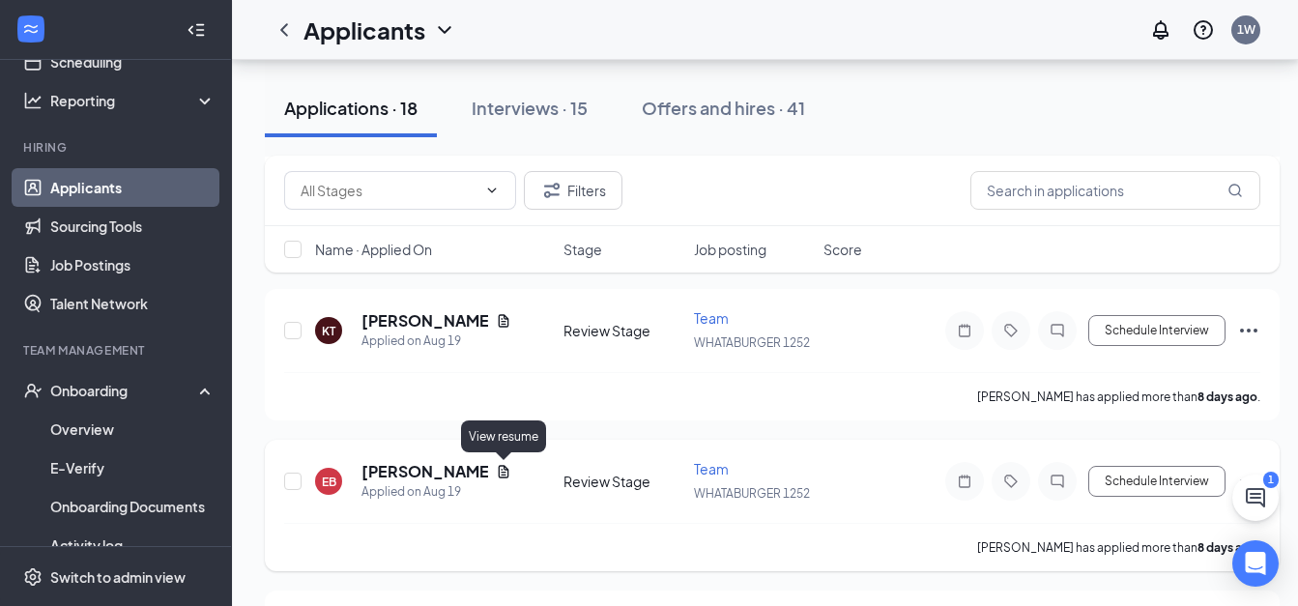
click at [502, 475] on icon "Document" at bounding box center [504, 471] width 11 height 13
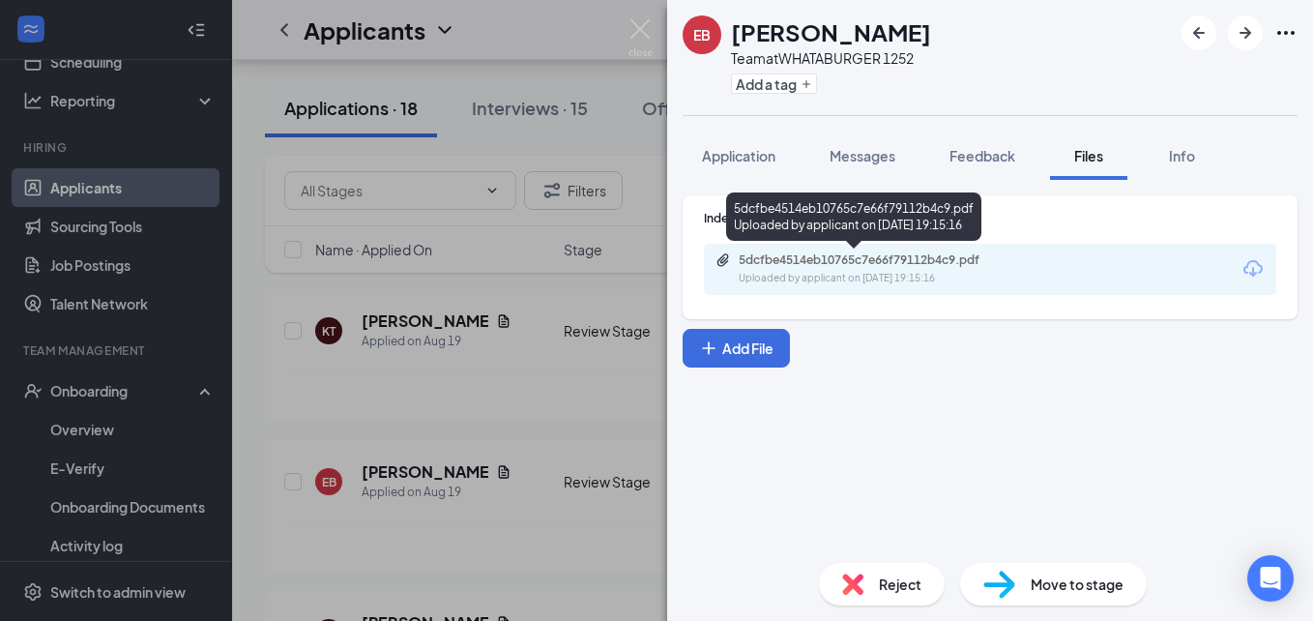
click at [743, 254] on div "5dcfbe4514eb10765c7e66f79112b4c9.pdf" at bounding box center [874, 259] width 271 height 15
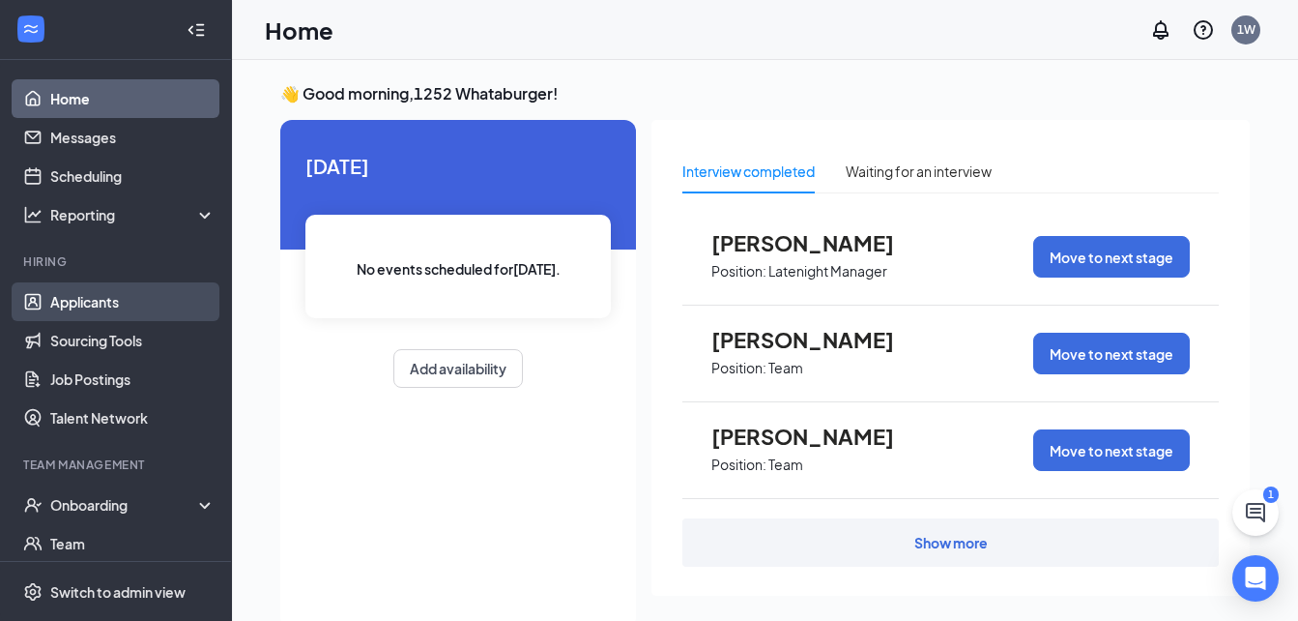
click at [94, 295] on link "Applicants" at bounding box center [132, 301] width 165 height 39
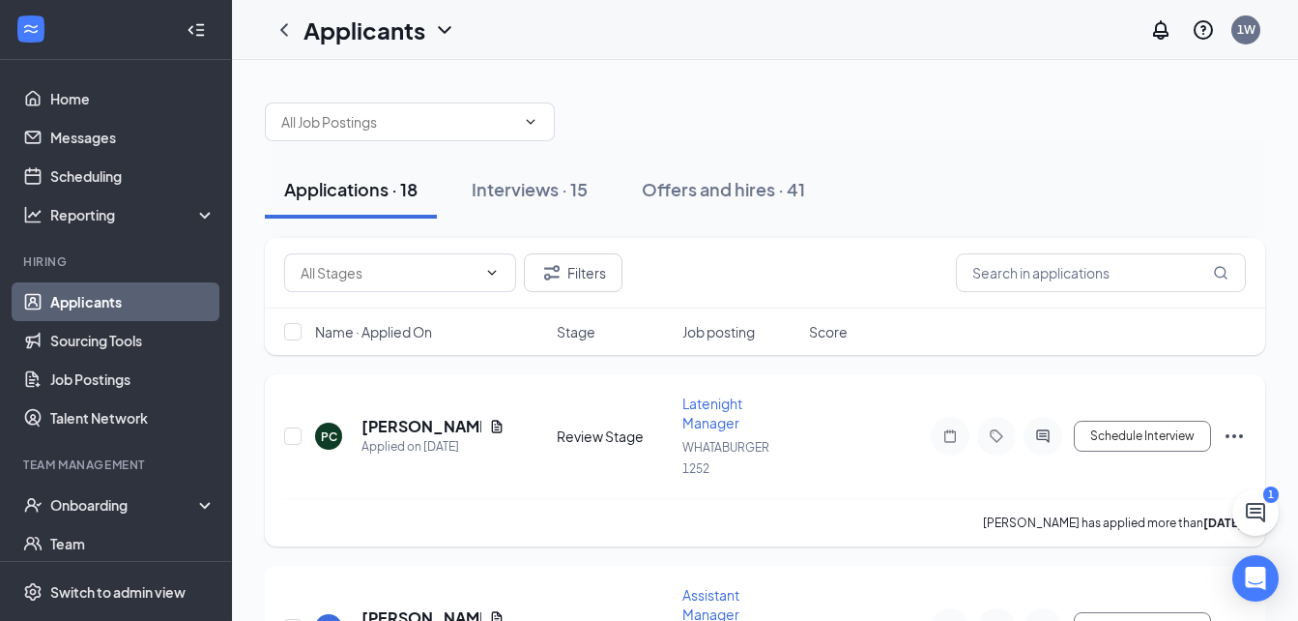
scroll to position [19, 0]
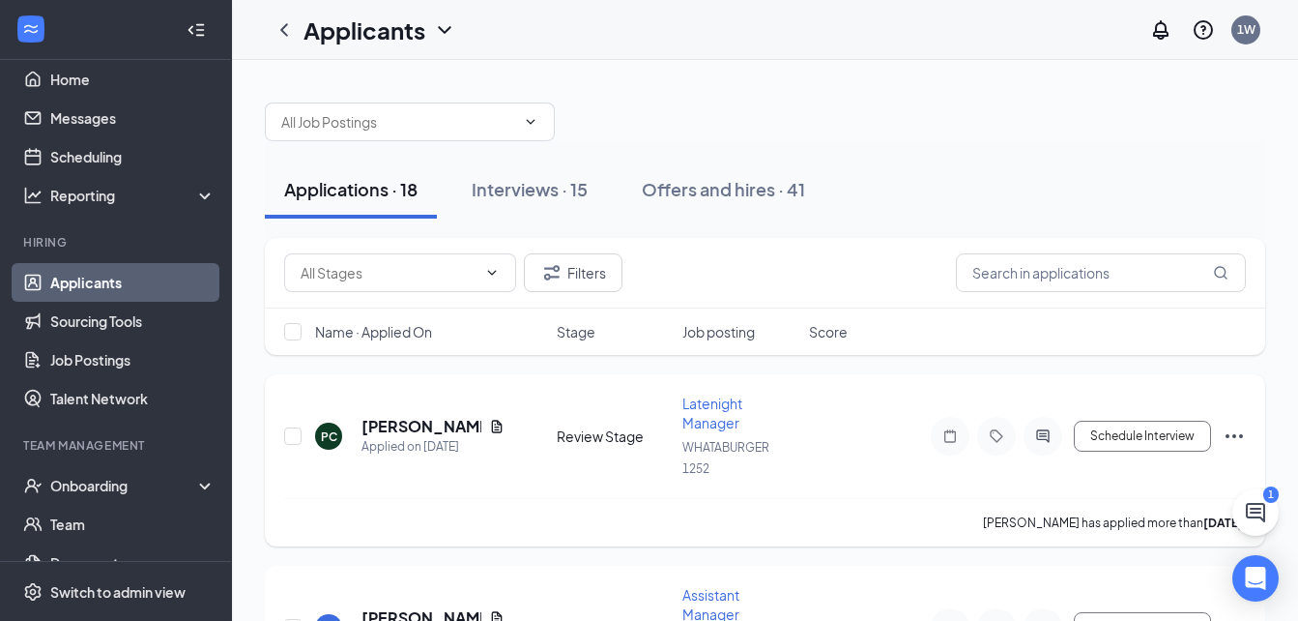
click at [603, 454] on div "PC [PERSON_NAME] Applied on [DATE] Review Stage Latenight Manager WHATABURGER 1…" at bounding box center [765, 446] width 962 height 104
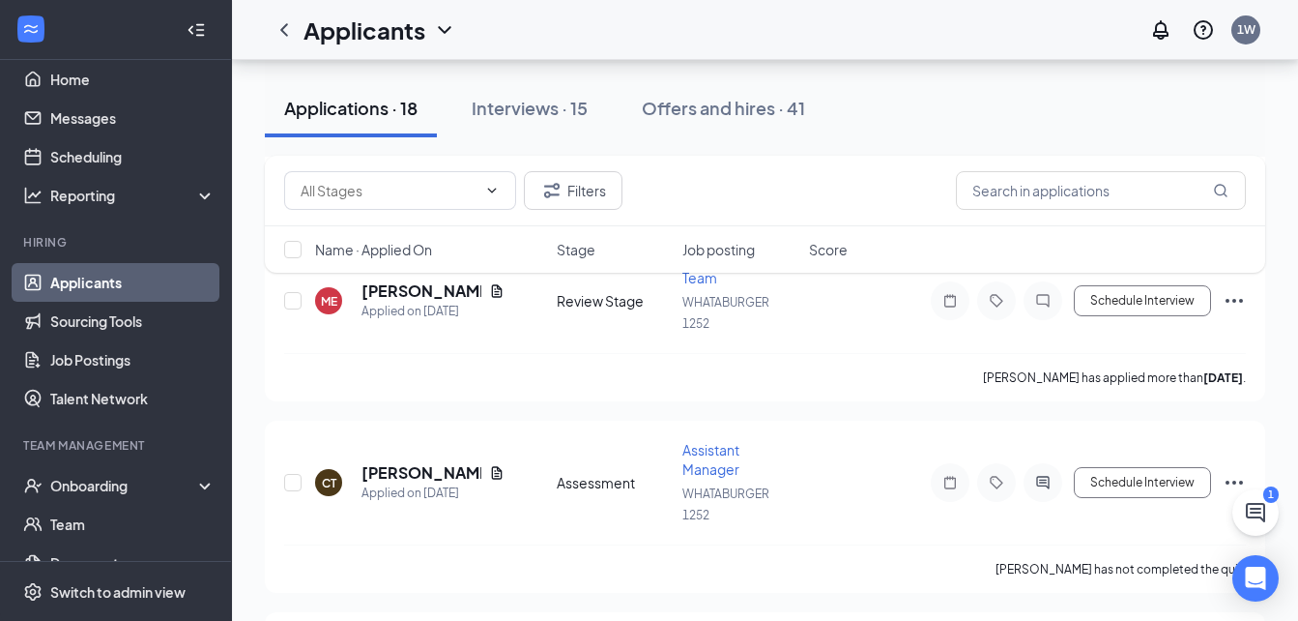
scroll to position [2785, 0]
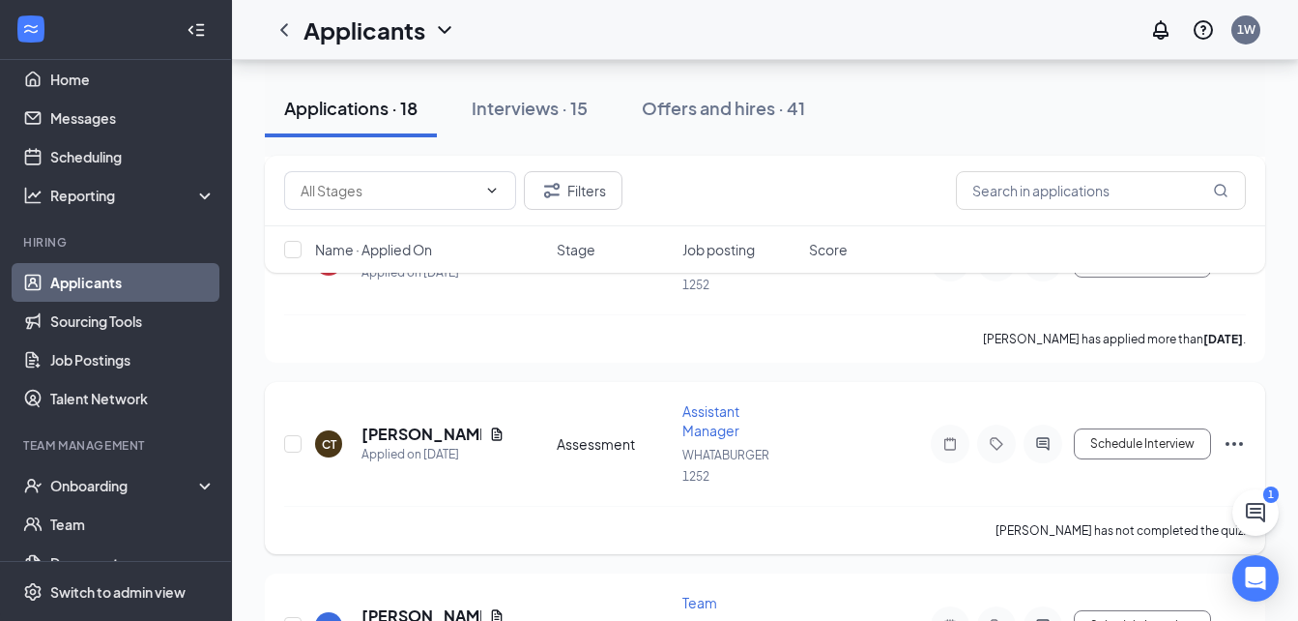
click at [1235, 444] on icon "Ellipses" at bounding box center [1234, 444] width 17 height 4
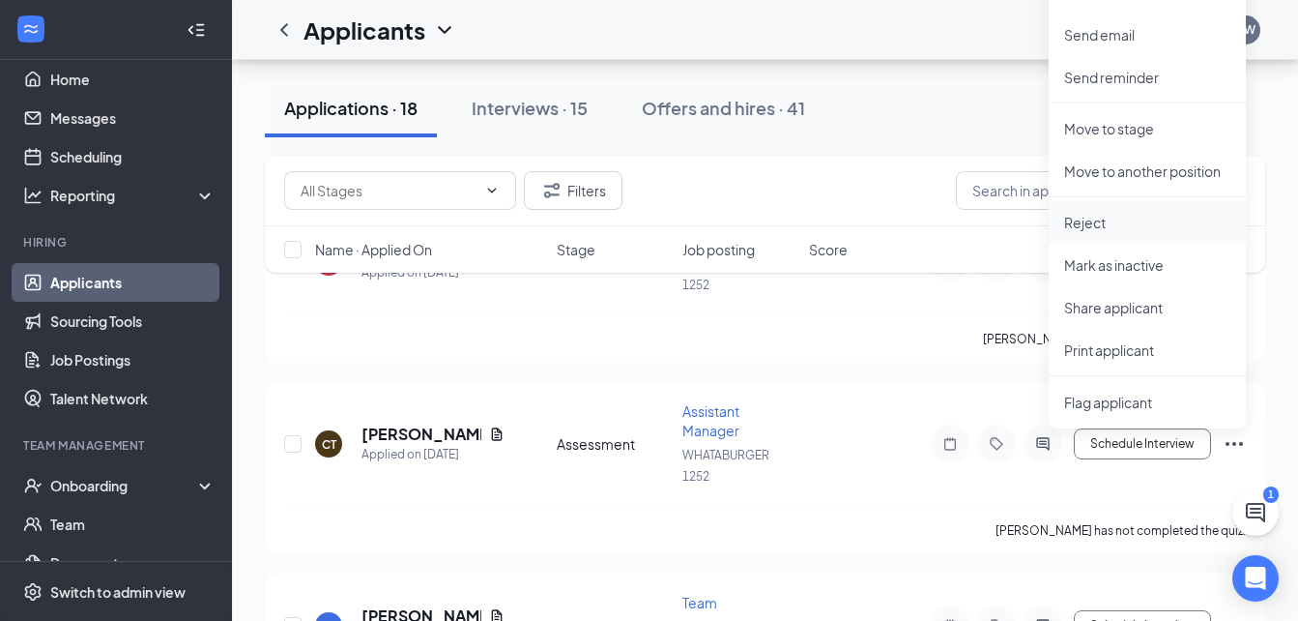
click at [1138, 216] on p "Reject" at bounding box center [1148, 222] width 166 height 19
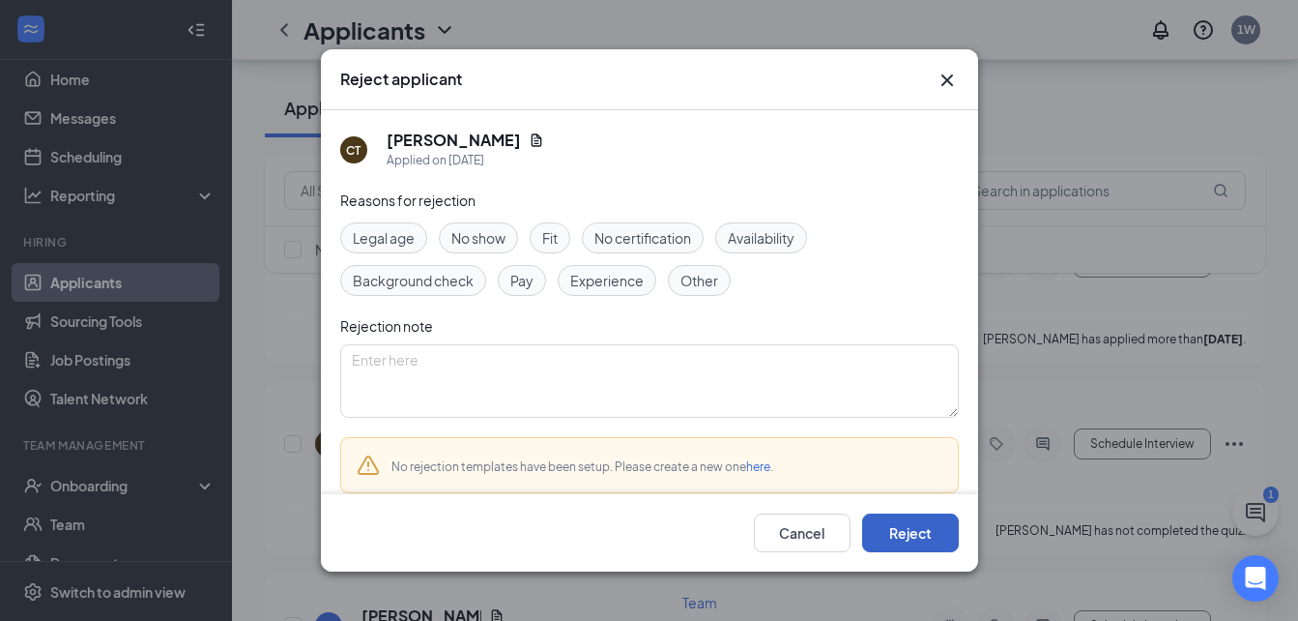
click at [890, 543] on button "Reject" at bounding box center [910, 532] width 97 height 39
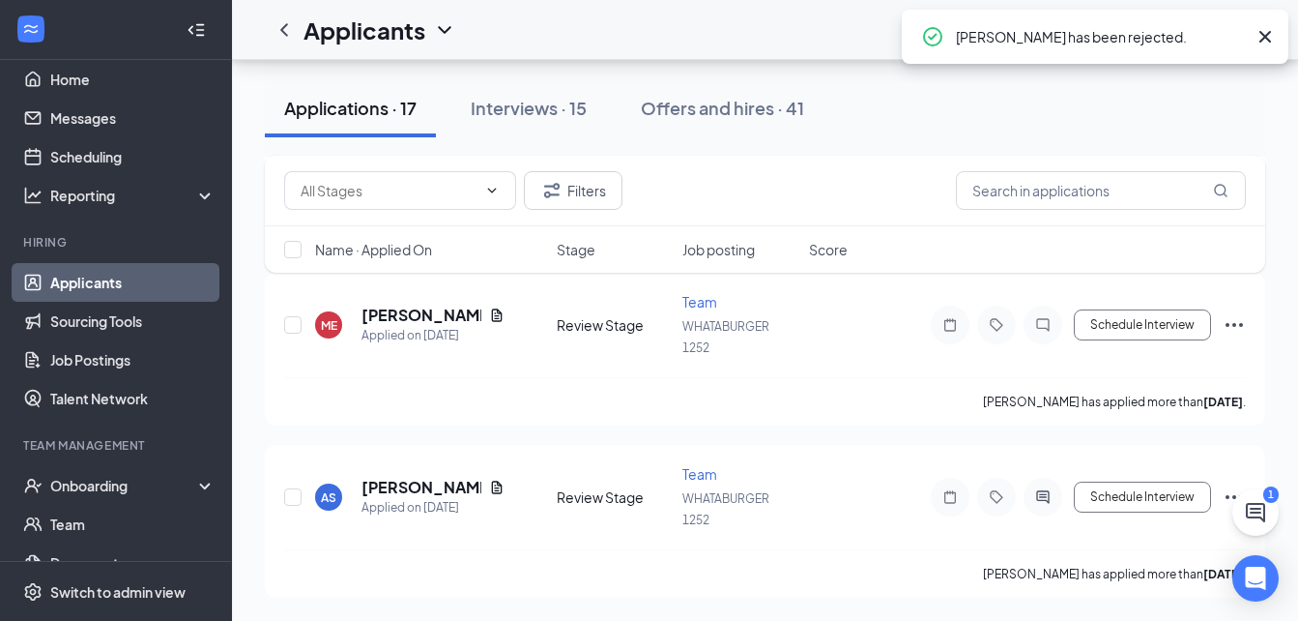
scroll to position [2722, 0]
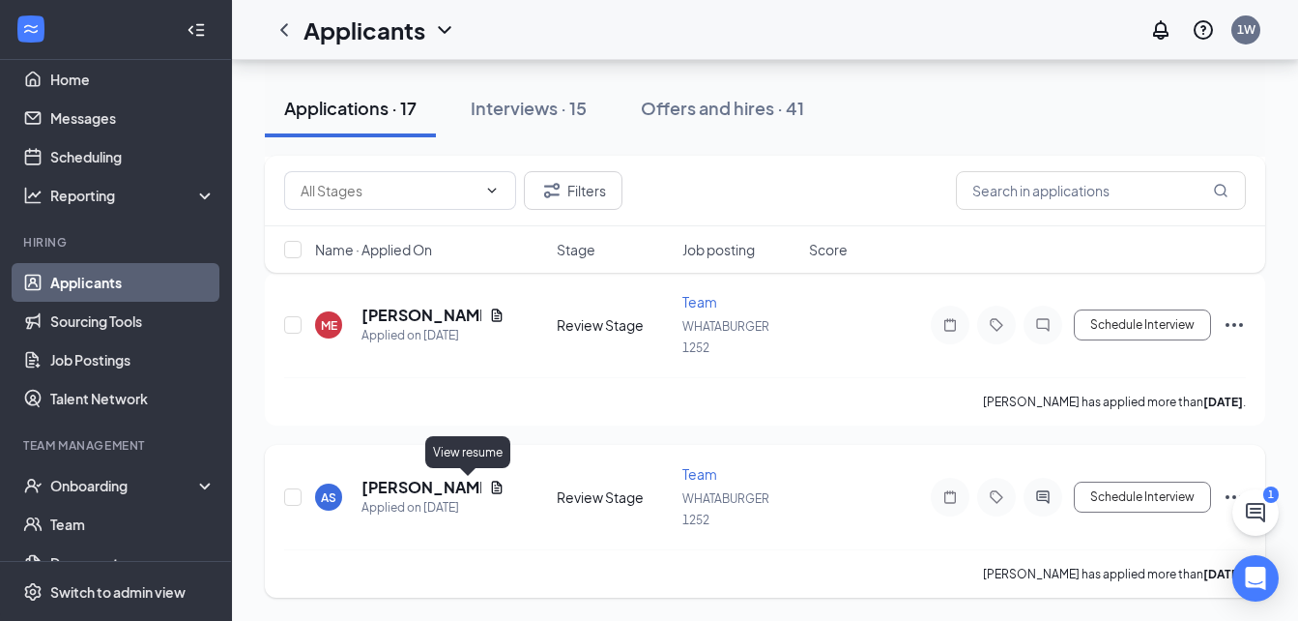
click at [491, 491] on icon "Document" at bounding box center [496, 487] width 11 height 13
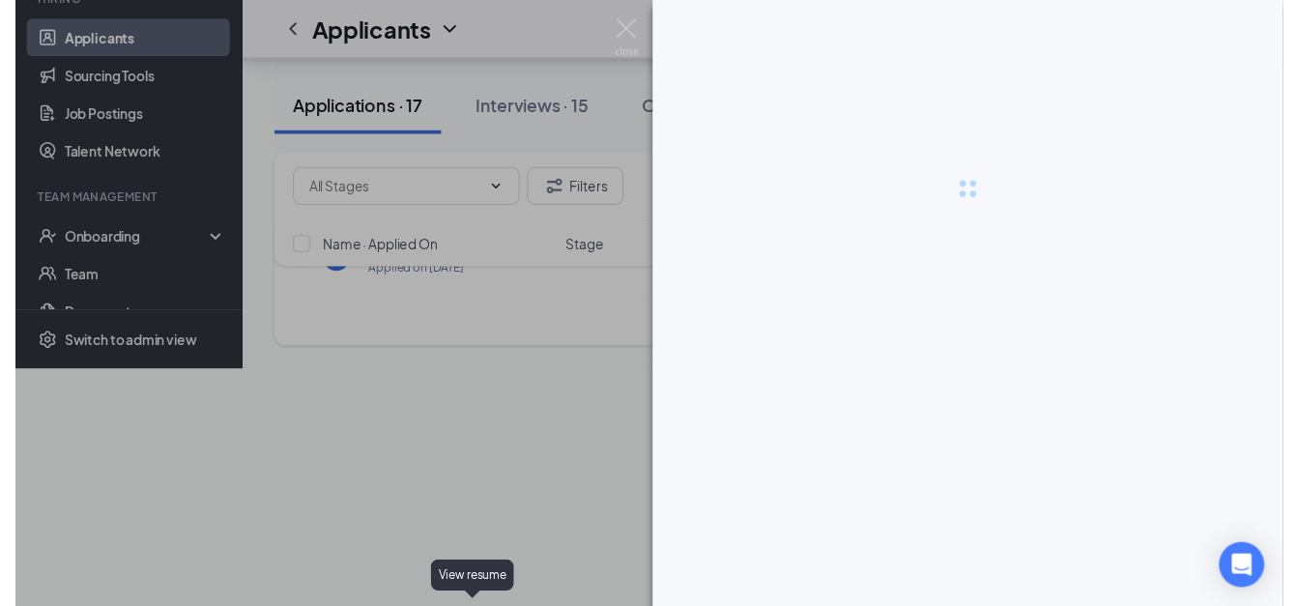
scroll to position [2341, 0]
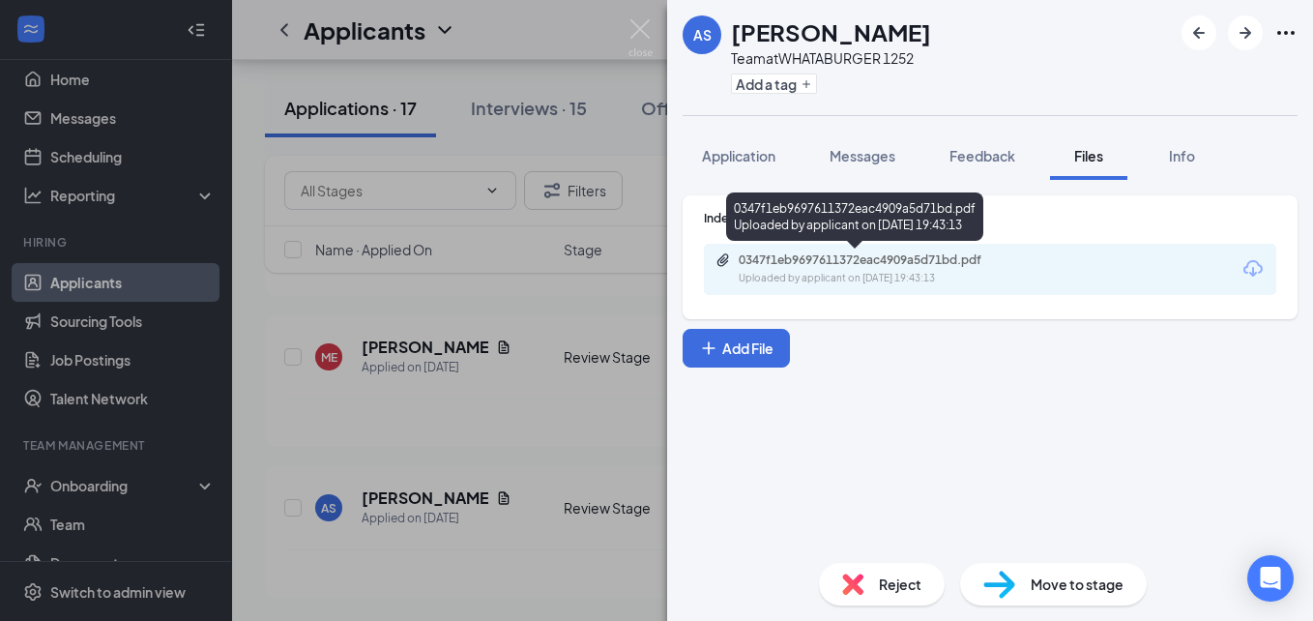
click at [805, 254] on div "0347f1eb9697611372eac4909a5d71bd.pdf" at bounding box center [874, 259] width 271 height 15
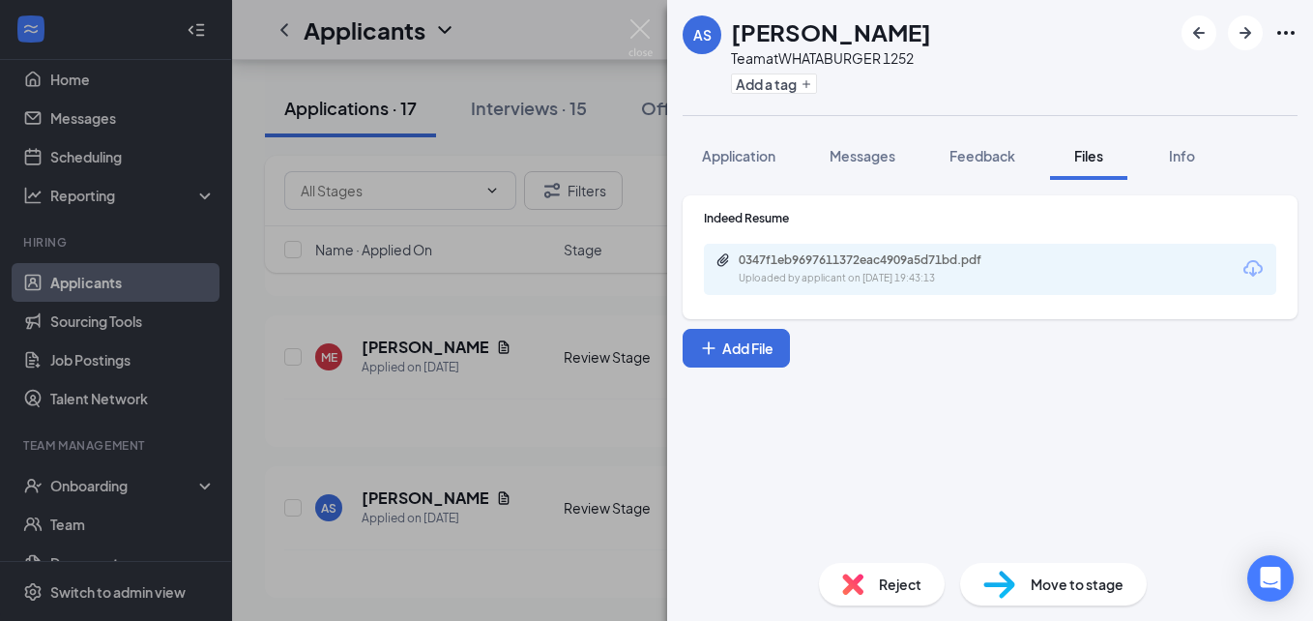
click at [403, 112] on div "AS [PERSON_NAME] Team at WHATABURGER 1252 Add a tag Application Messages Feedba…" at bounding box center [656, 310] width 1313 height 621
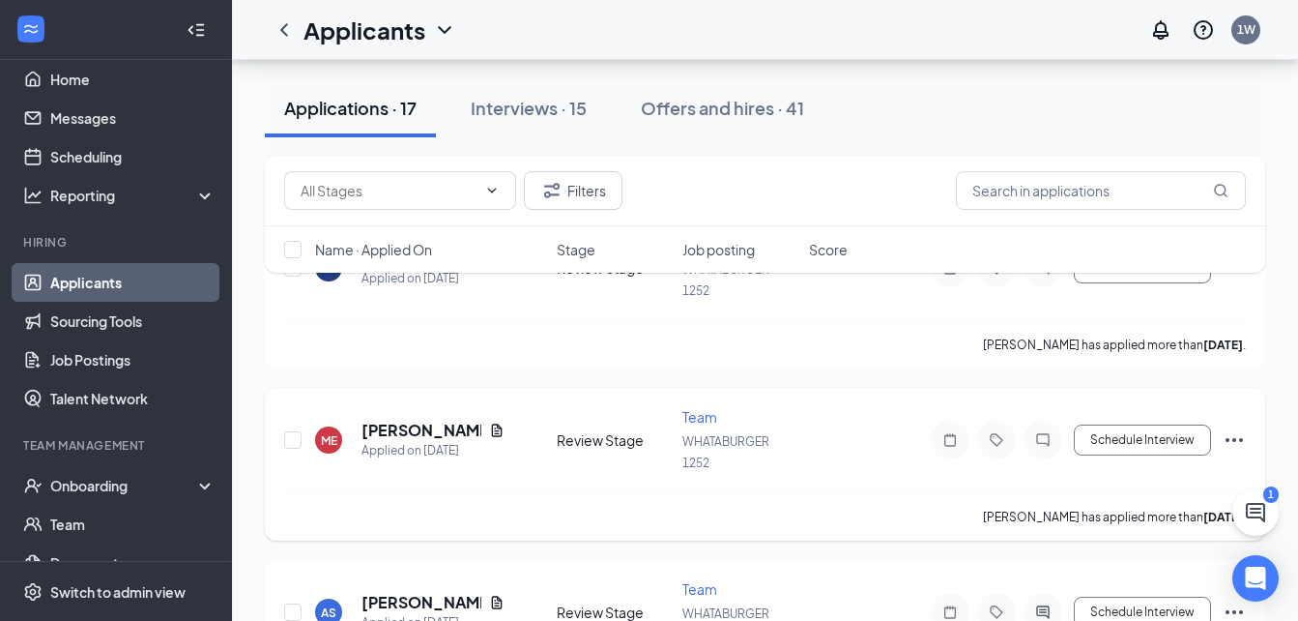
scroll to position [2722, 0]
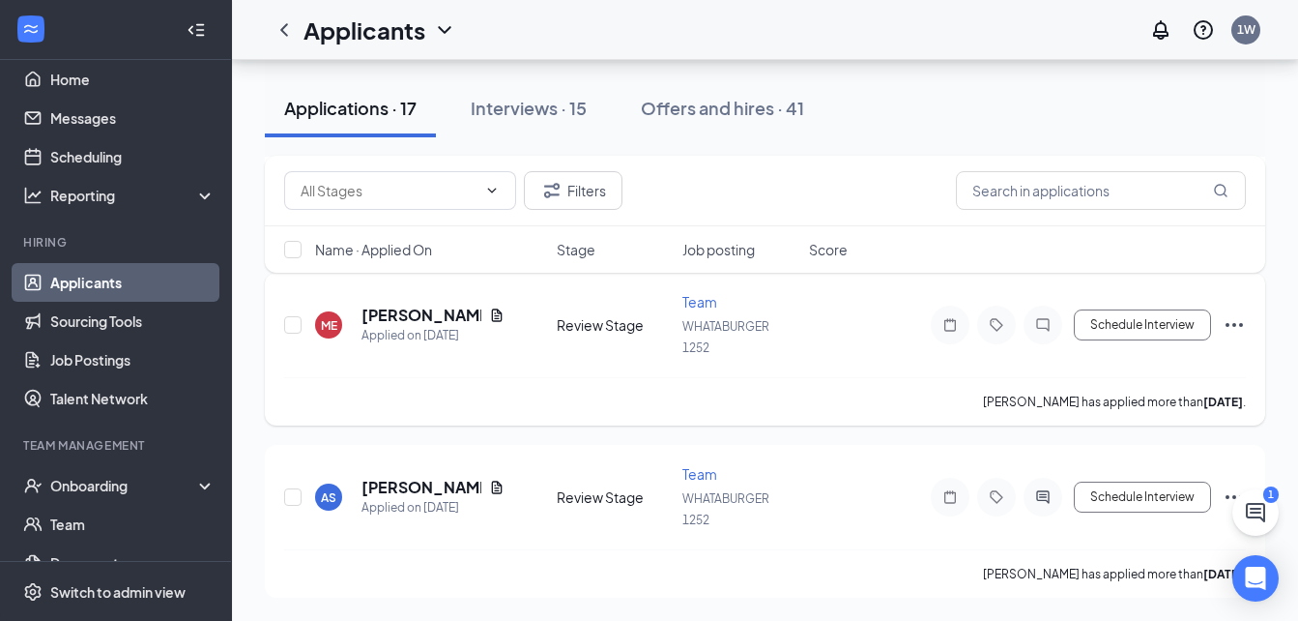
click at [517, 305] on div "ME [PERSON_NAME] Applied on [DATE]" at bounding box center [430, 325] width 230 height 41
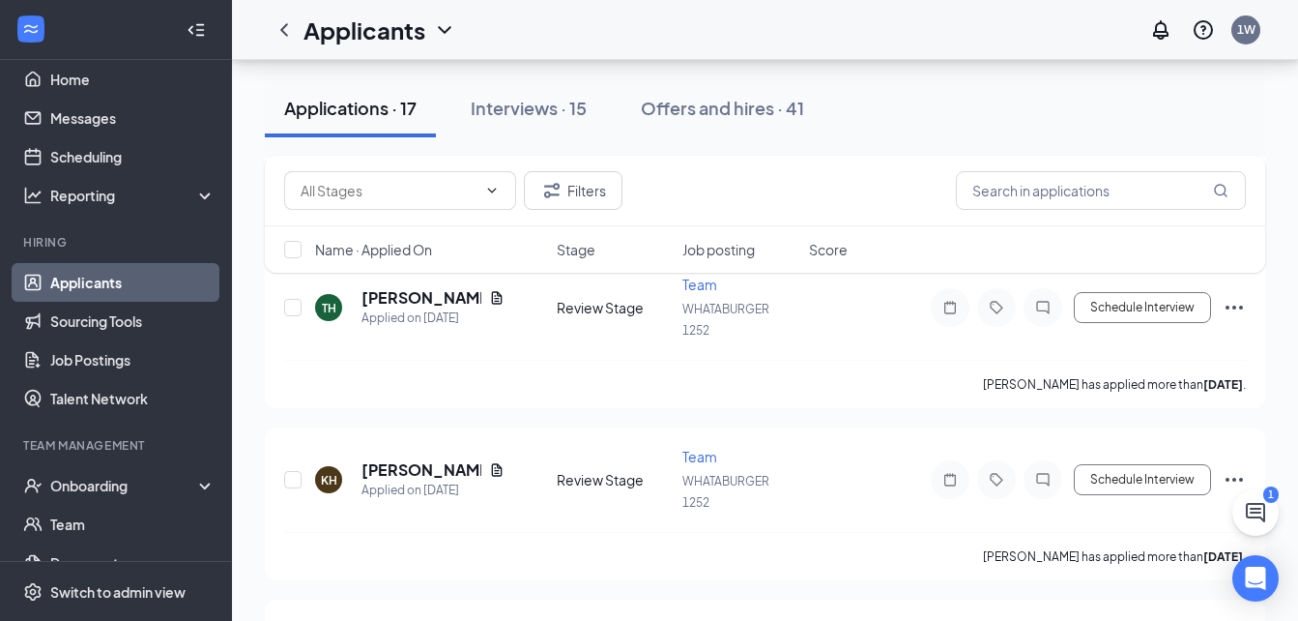
scroll to position [851, 0]
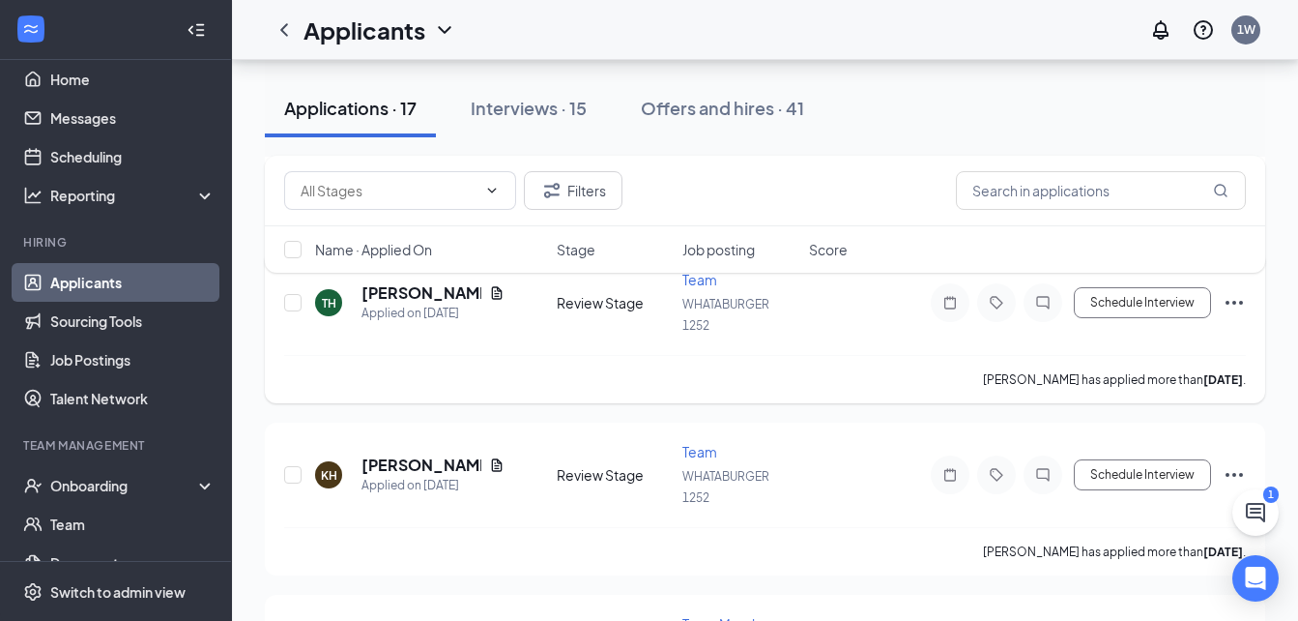
click at [509, 305] on div "TH [PERSON_NAME] Applied on [DATE]" at bounding box center [430, 302] width 230 height 41
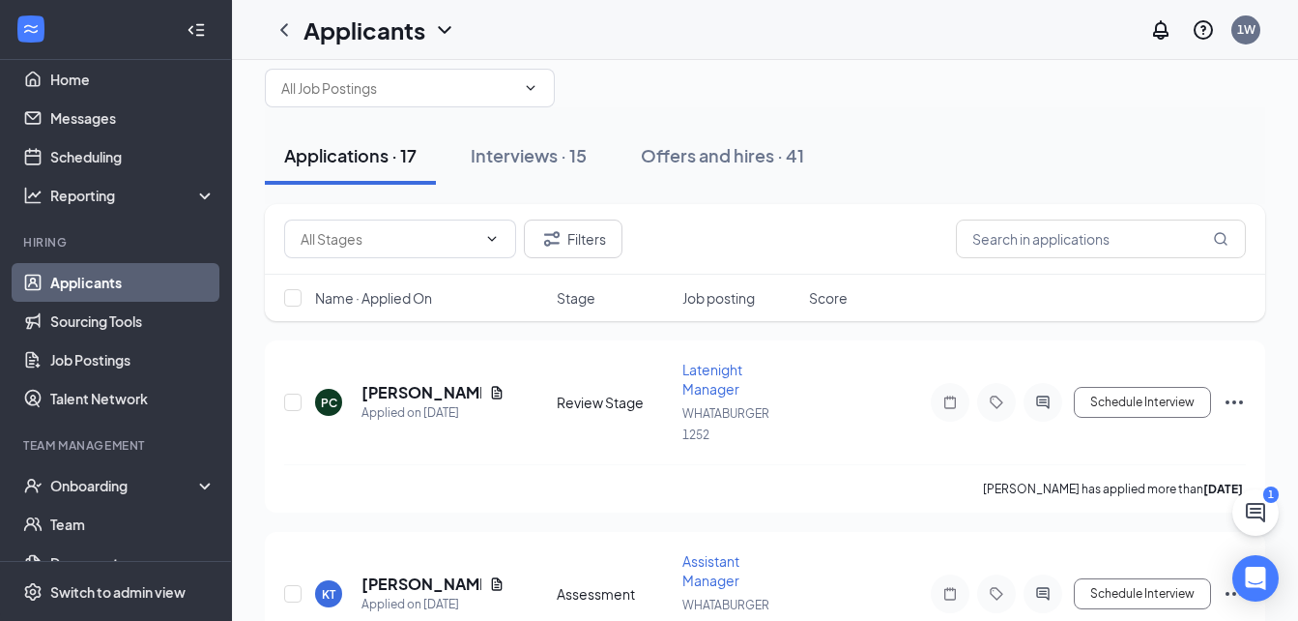
scroll to position [39, 0]
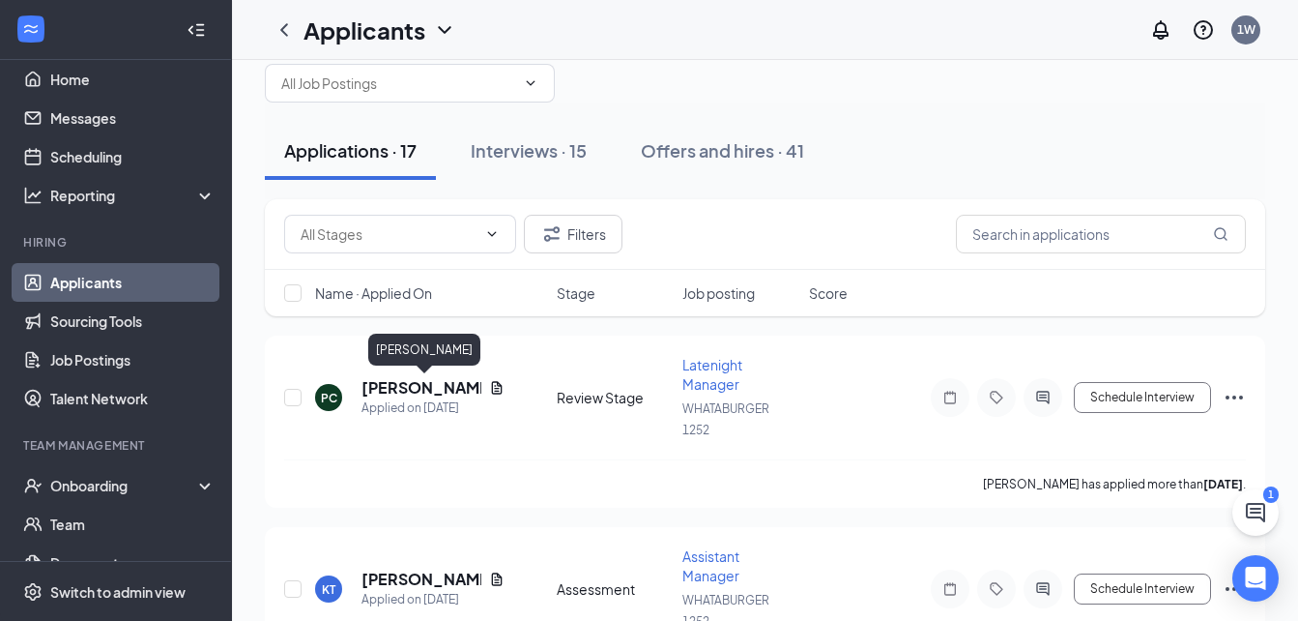
drag, startPoint x: 389, startPoint y: 396, endPoint x: 889, endPoint y: 218, distance: 530.9
click at [889, 218] on div "Filters" at bounding box center [765, 234] width 962 height 39
click at [1135, 419] on div "PC [PERSON_NAME] Applied on [DATE] Review Stage Latenight Manager WHATABURGER 1…" at bounding box center [765, 407] width 962 height 104
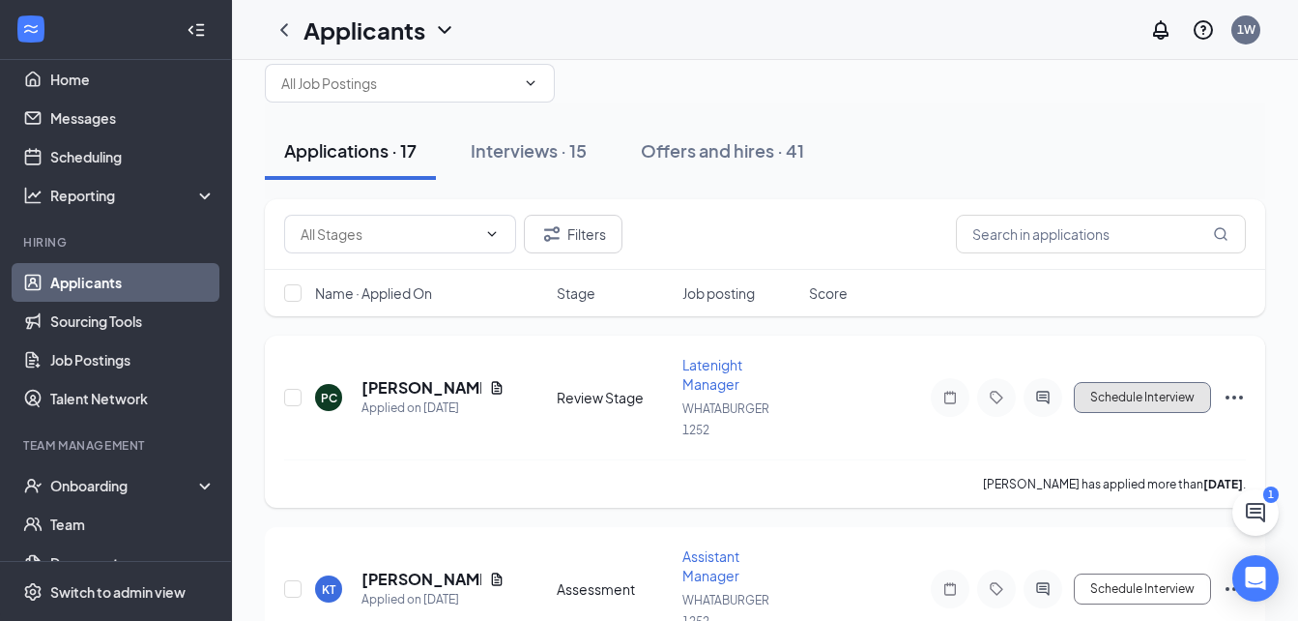
click at [1135, 394] on button "Schedule Interview" at bounding box center [1142, 397] width 137 height 31
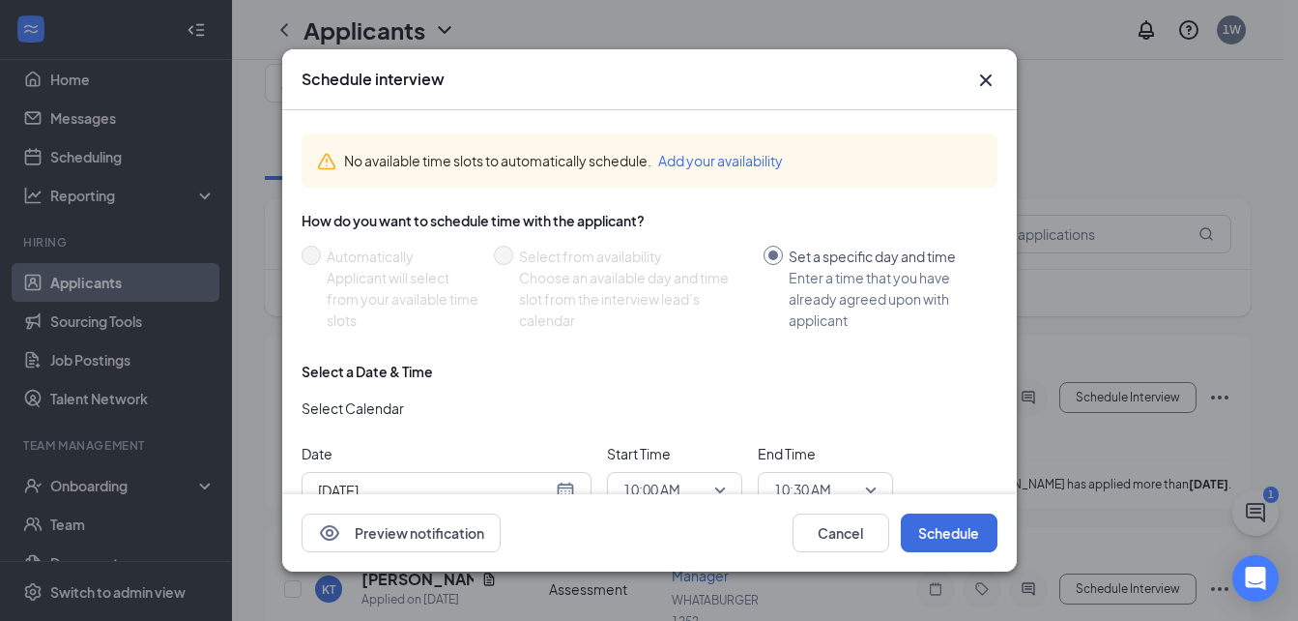
click at [574, 483] on div "[DATE]" at bounding box center [446, 490] width 257 height 21
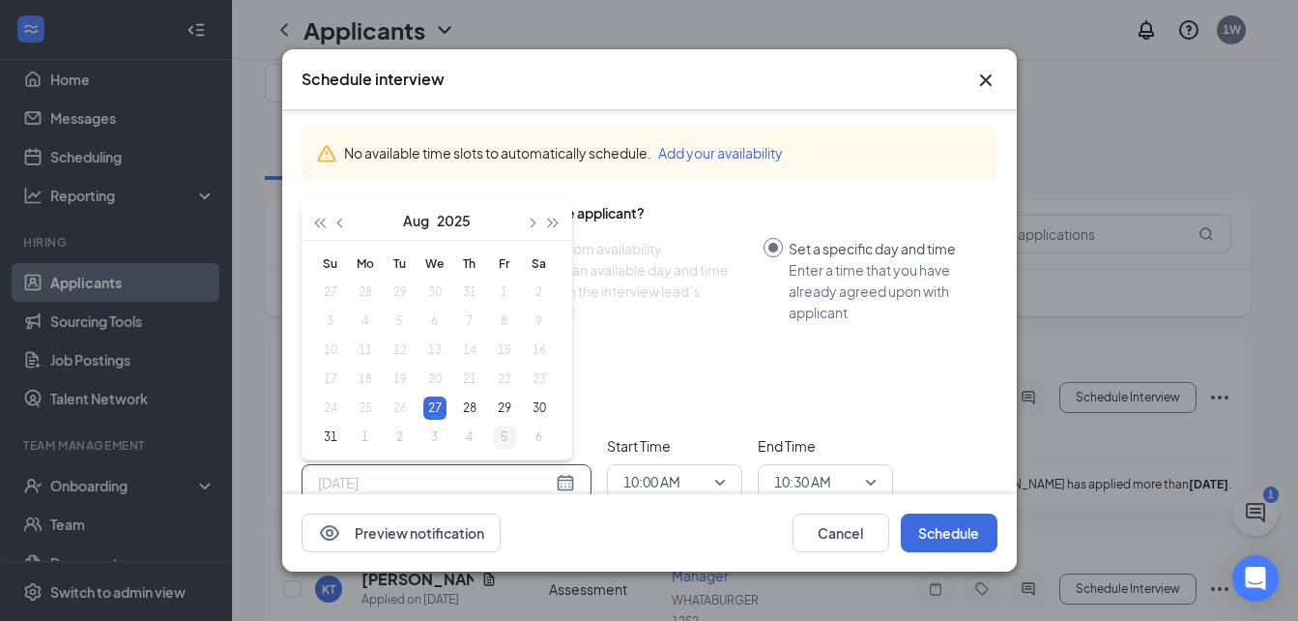
type input "[DATE]"
click at [502, 443] on div "5" at bounding box center [504, 436] width 23 height 23
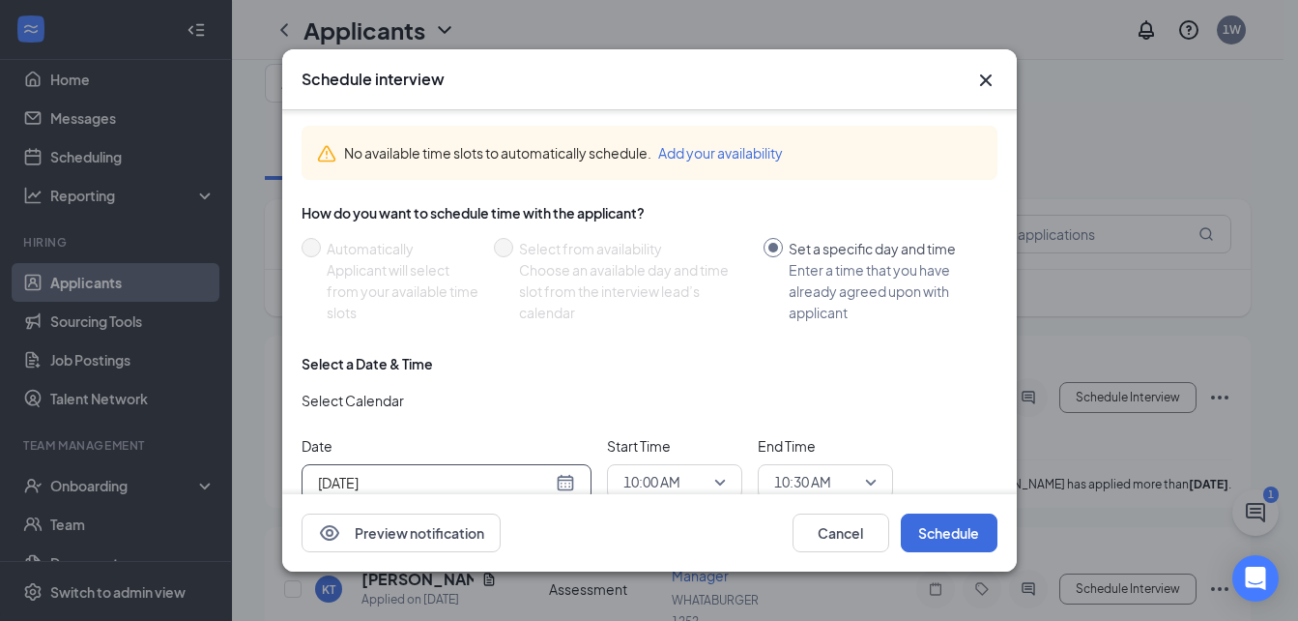
click at [725, 483] on span "10:00 AM" at bounding box center [675, 481] width 102 height 29
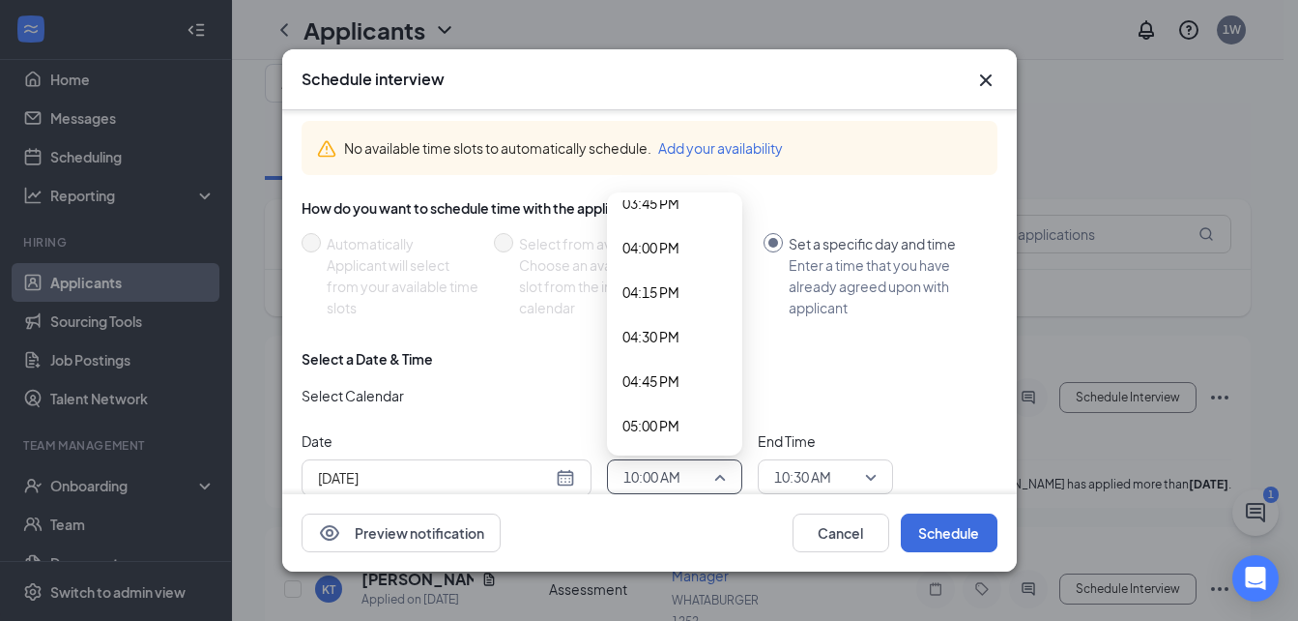
scroll to position [2912, 0]
click at [663, 425] on span "05:30 PM" at bounding box center [651, 425] width 57 height 21
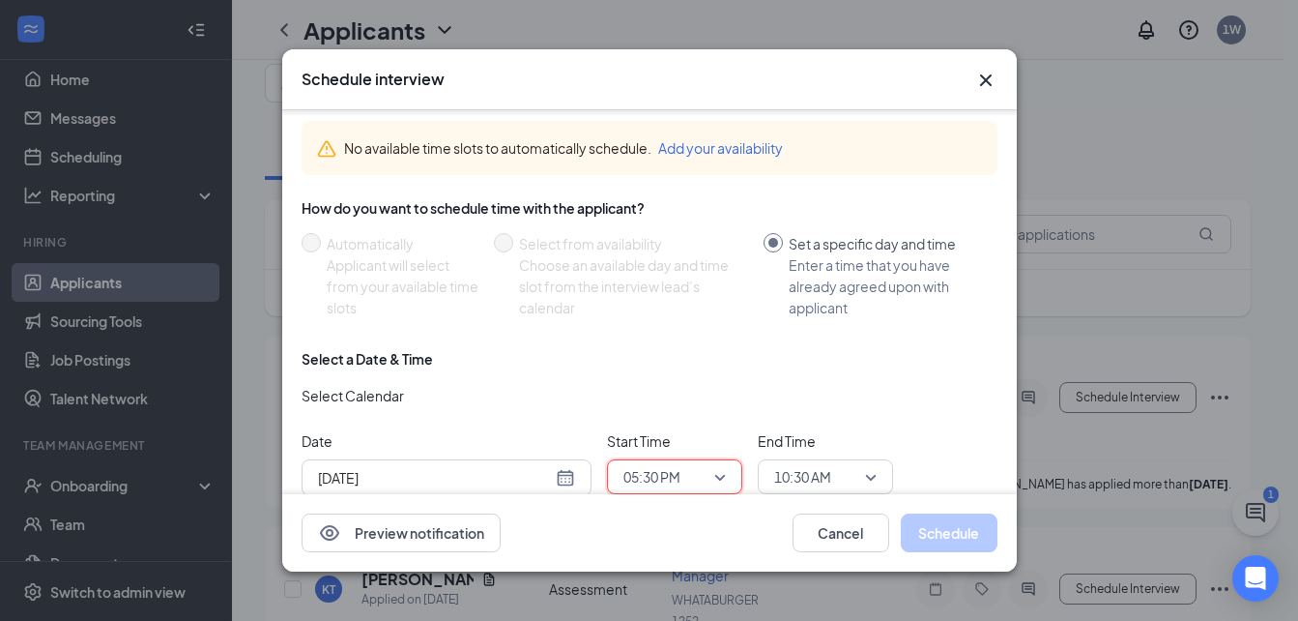
click at [866, 481] on span "10:30 AM" at bounding box center [825, 476] width 102 height 29
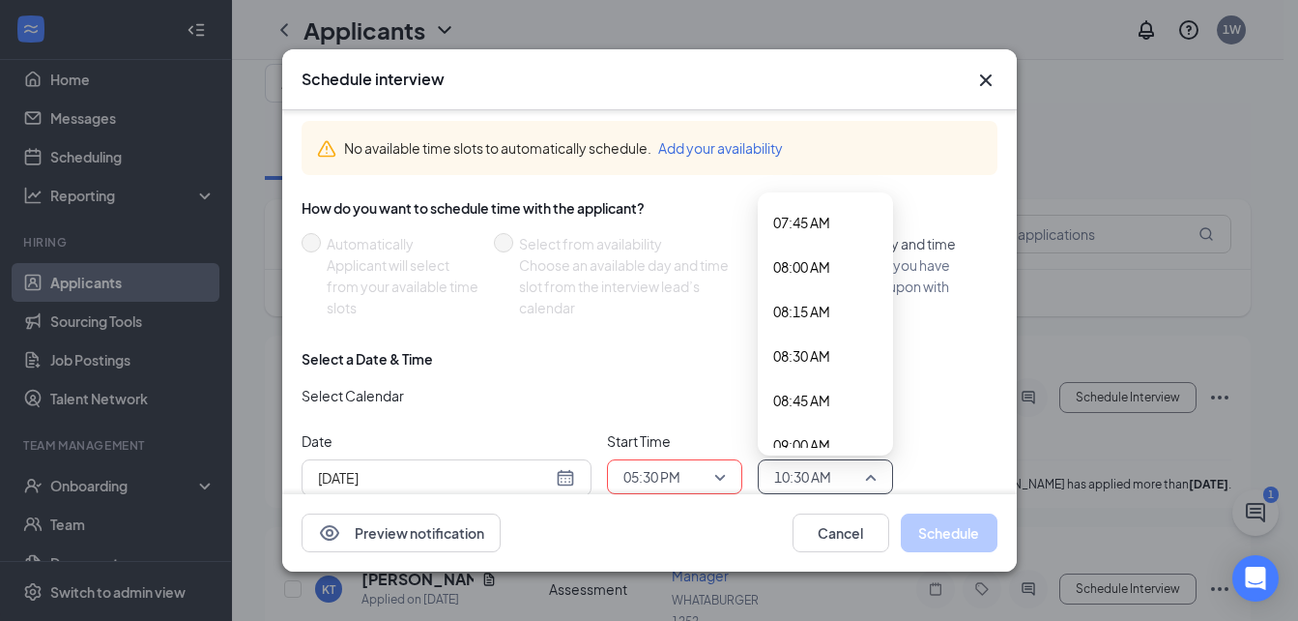
scroll to position [801, 0]
click at [819, 443] on span "05:45 AM" at bounding box center [801, 444] width 57 height 21
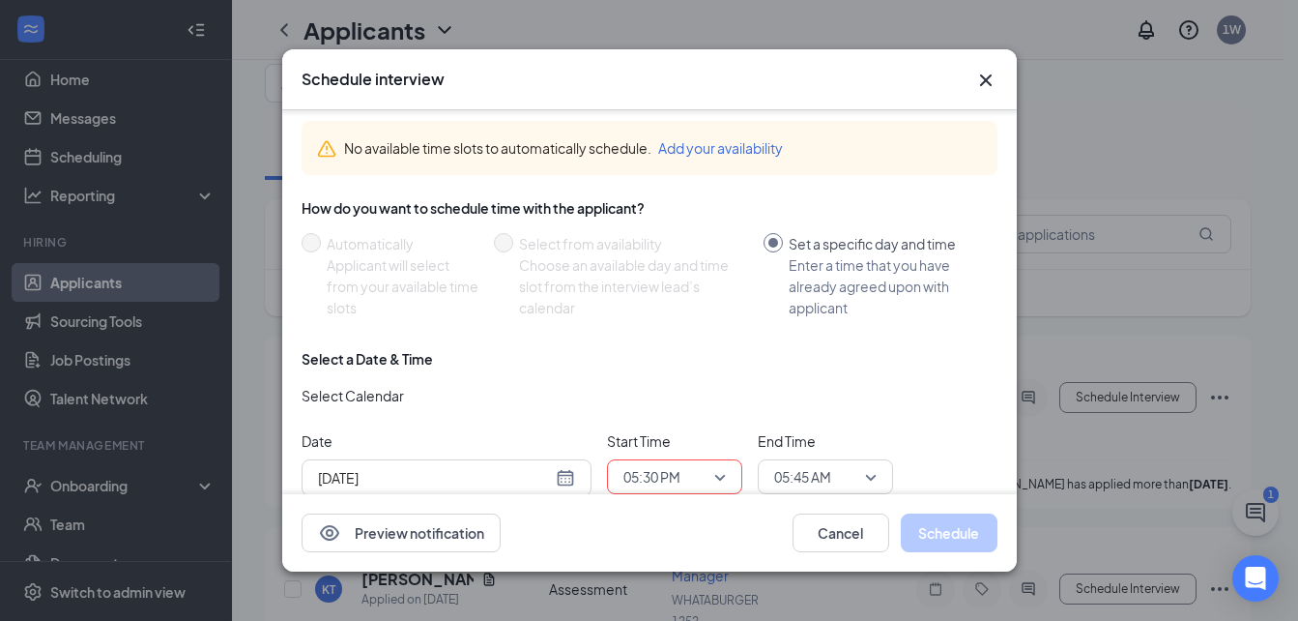
click at [869, 478] on div "Schedule interview No available time slots to automatically schedule. Add your …" at bounding box center [649, 309] width 735 height 521
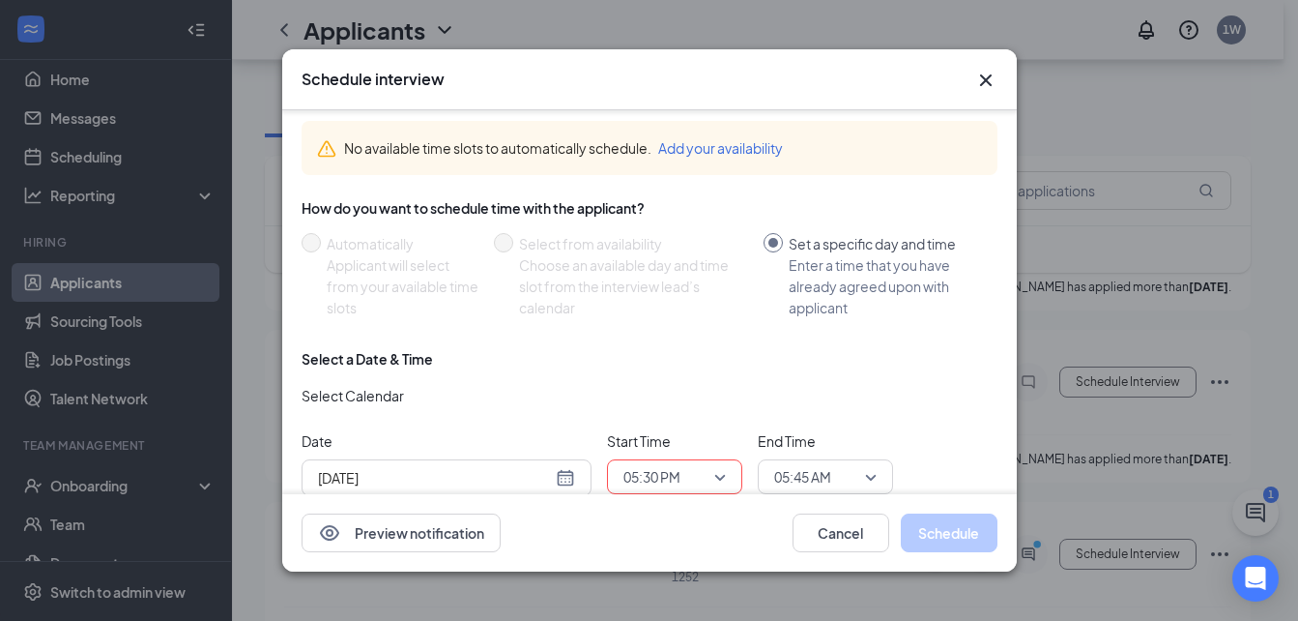
scroll to position [464, 0]
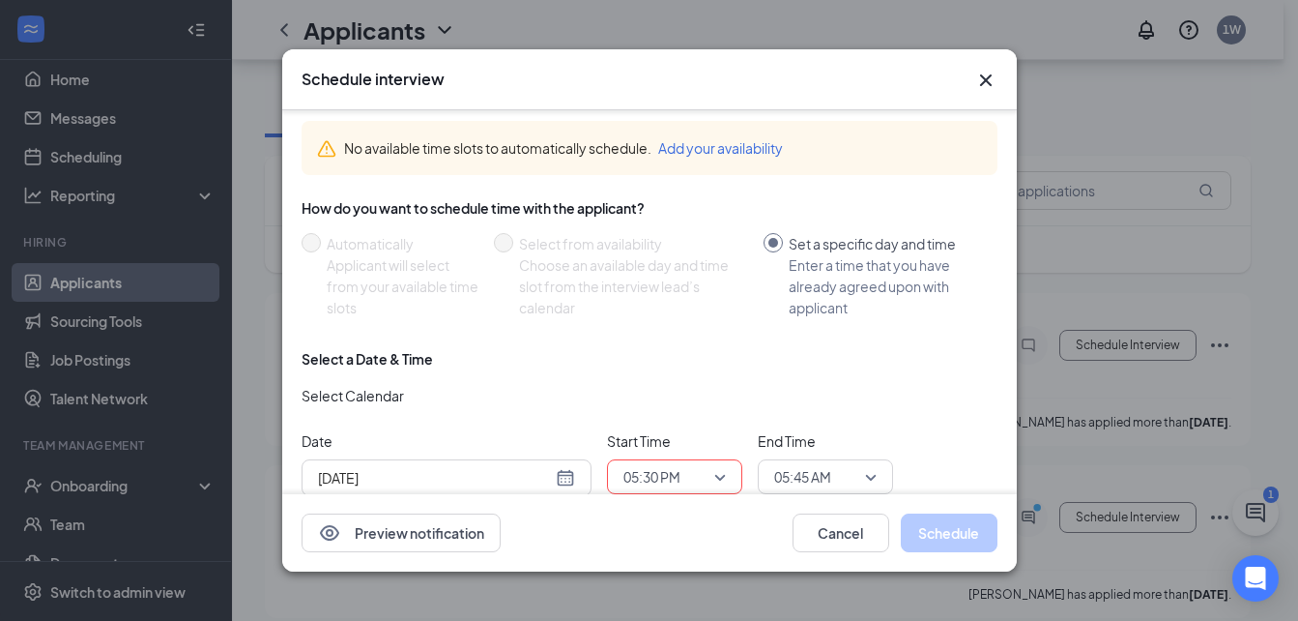
click at [869, 478] on span "05:45 AM" at bounding box center [825, 476] width 102 height 29
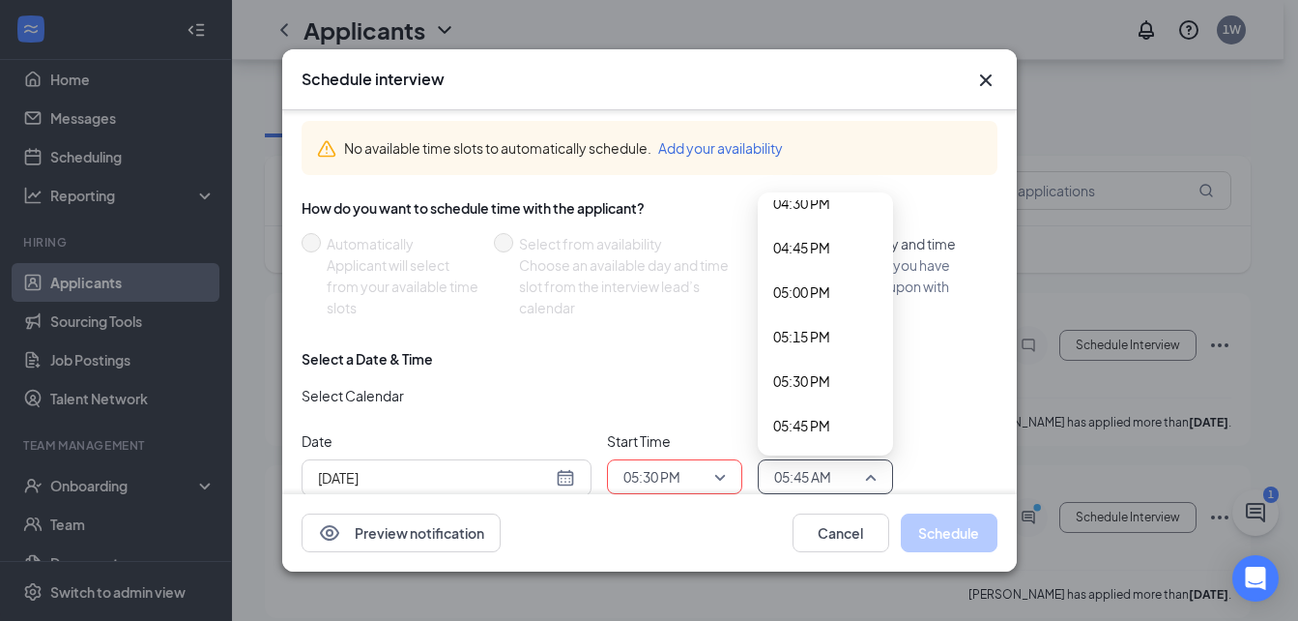
scroll to position [3001, 0]
click at [821, 387] on span "05:45 PM" at bounding box center [801, 380] width 57 height 21
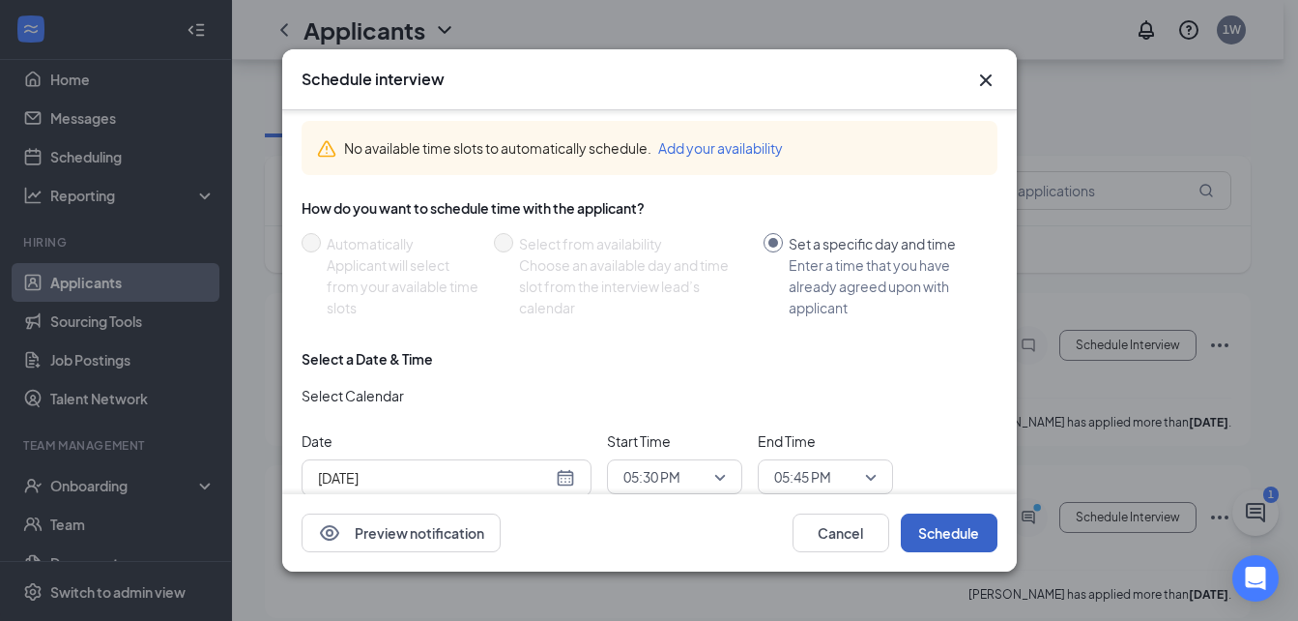
click at [934, 540] on button "Schedule" at bounding box center [949, 532] width 97 height 39
